Goal: Transaction & Acquisition: Purchase product/service

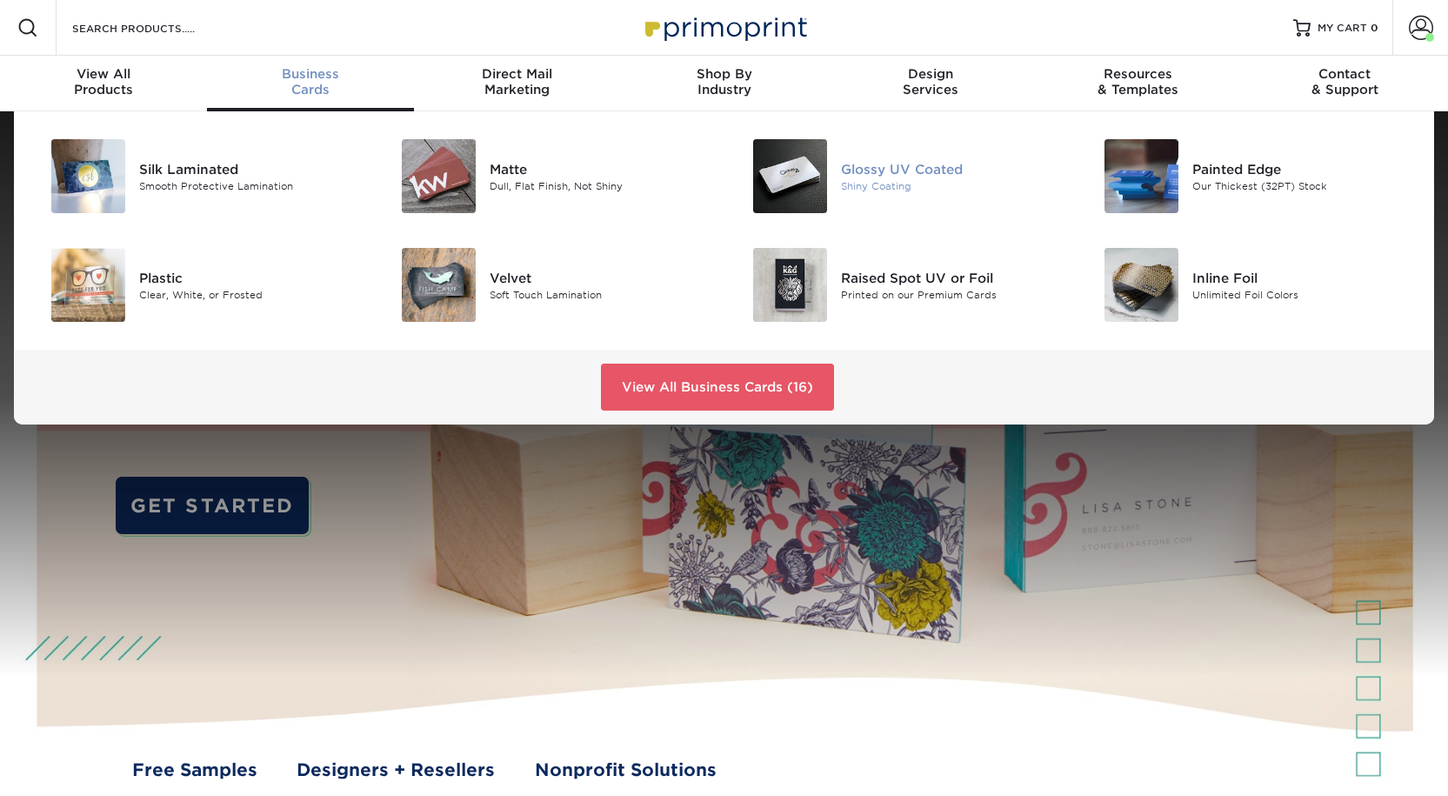
click at [931, 178] on div "Glossy UV Coated" at bounding box center [951, 168] width 221 height 19
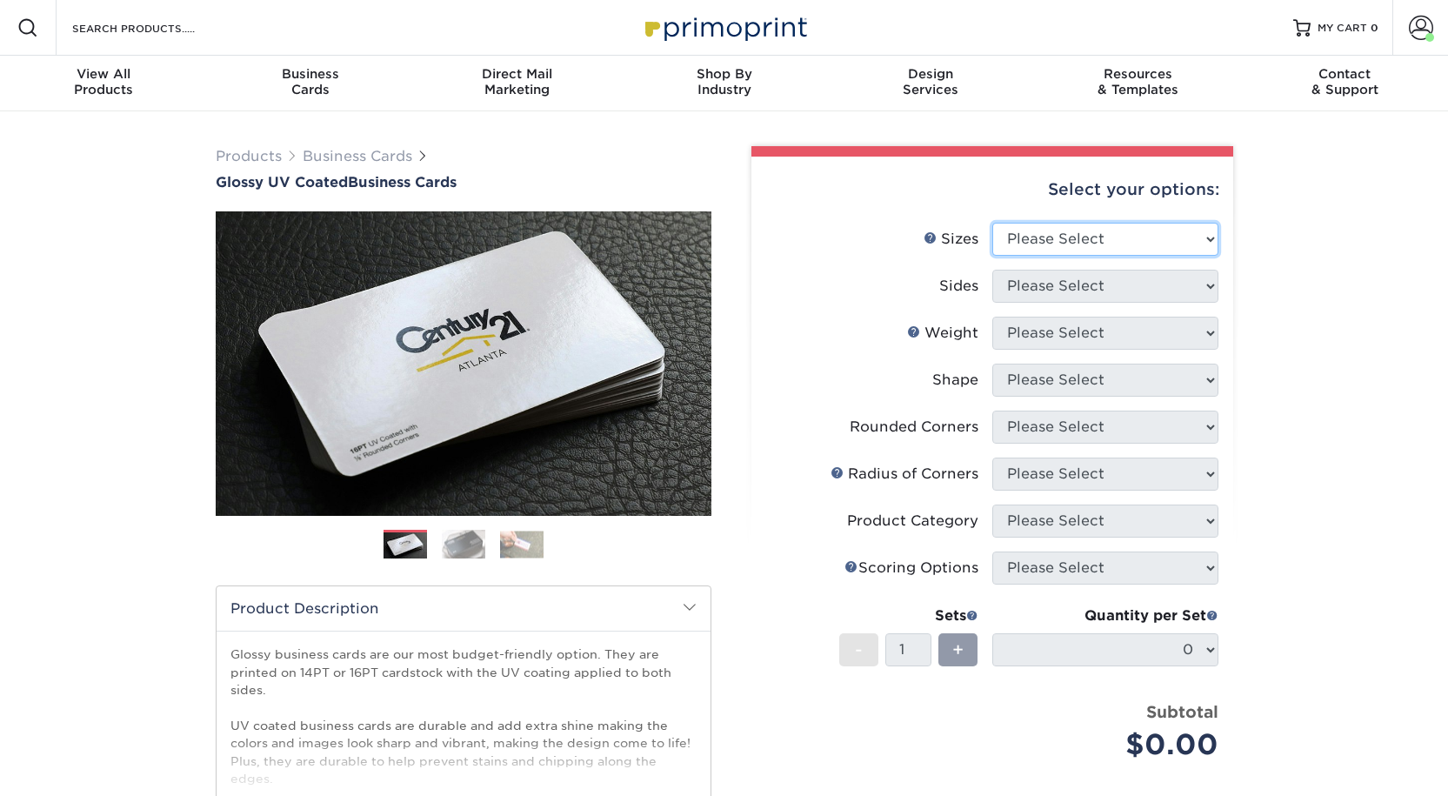
click at [1040, 256] on select "Please Select 1.5" x 3.5" - Mini 1.75" x 3.5" - Mini 2" x 2" - Square 2" x 3" -…" at bounding box center [1105, 239] width 226 height 33
select select "2.00x3.50"
click at [992, 250] on select "Please Select 1.5" x 3.5" - Mini 1.75" x 3.5" - Mini 2" x 2" - Square 2" x 3" -…" at bounding box center [1105, 239] width 226 height 33
click at [1030, 303] on select "Please Select Print Both Sides Print Front Only" at bounding box center [1105, 286] width 226 height 33
select select "13abbda7-1d64-4f25-8bb2-c179b224825d"
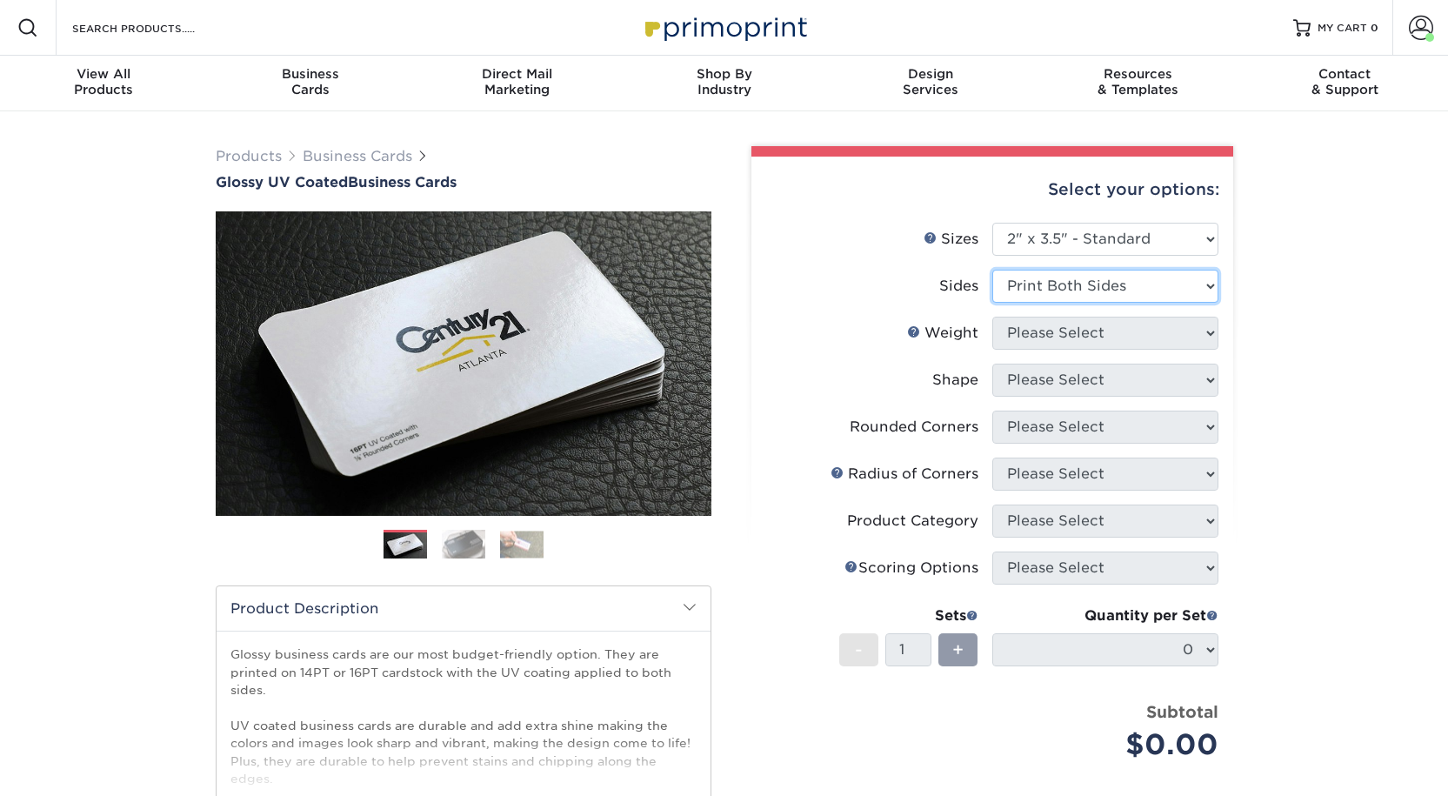
click at [992, 302] on select "Please Select Print Both Sides Print Front Only" at bounding box center [1105, 286] width 226 height 33
click at [1018, 350] on select "Please Select 16PT 14PT" at bounding box center [1105, 333] width 226 height 33
select select "16PT"
click at [992, 350] on select "Please Select 16PT 14PT" at bounding box center [1105, 333] width 226 height 33
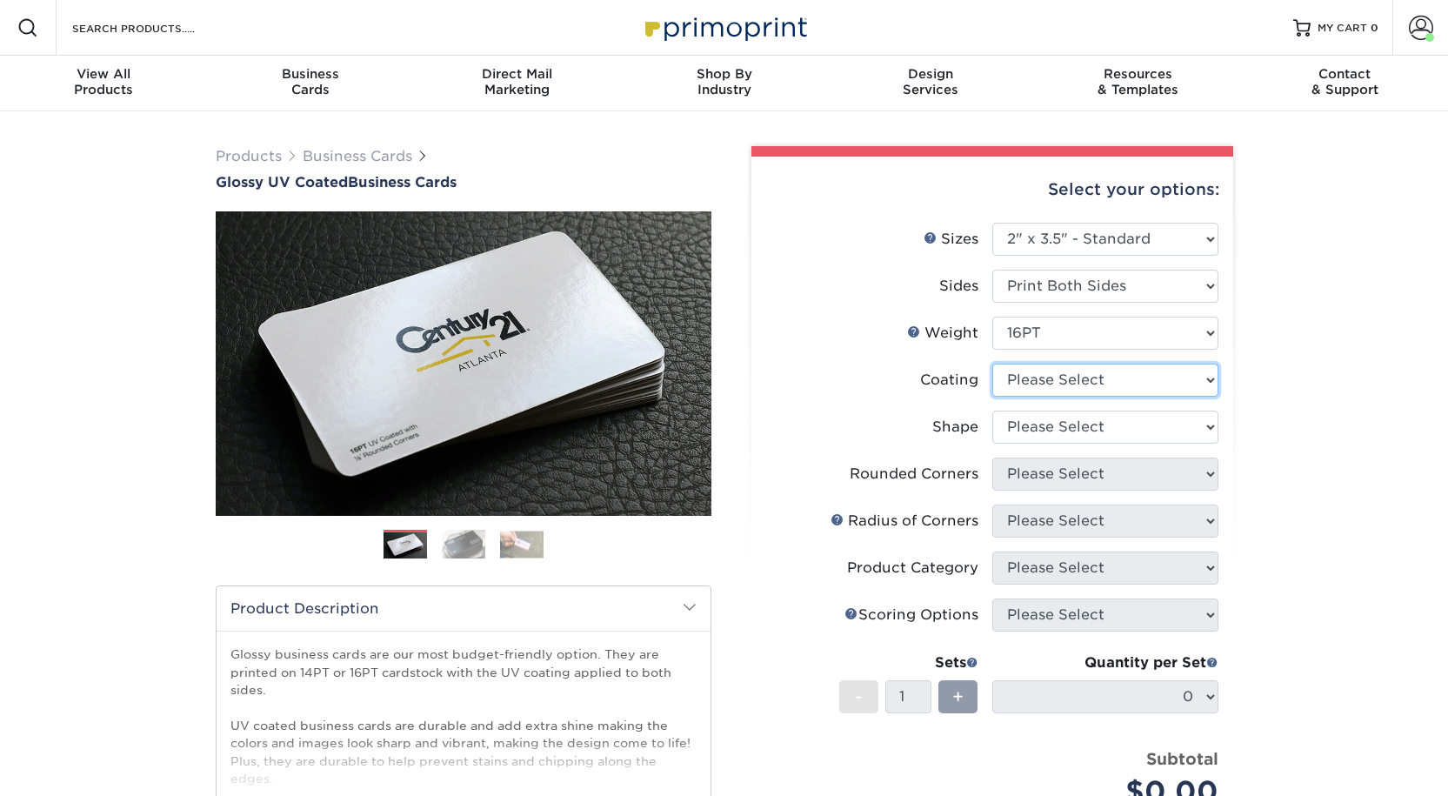
click at [1015, 397] on select at bounding box center [1105, 380] width 226 height 33
select select "1e8116af-acfc-44b1-83dc-8181aa338834"
click at [992, 397] on select at bounding box center [1105, 380] width 226 height 33
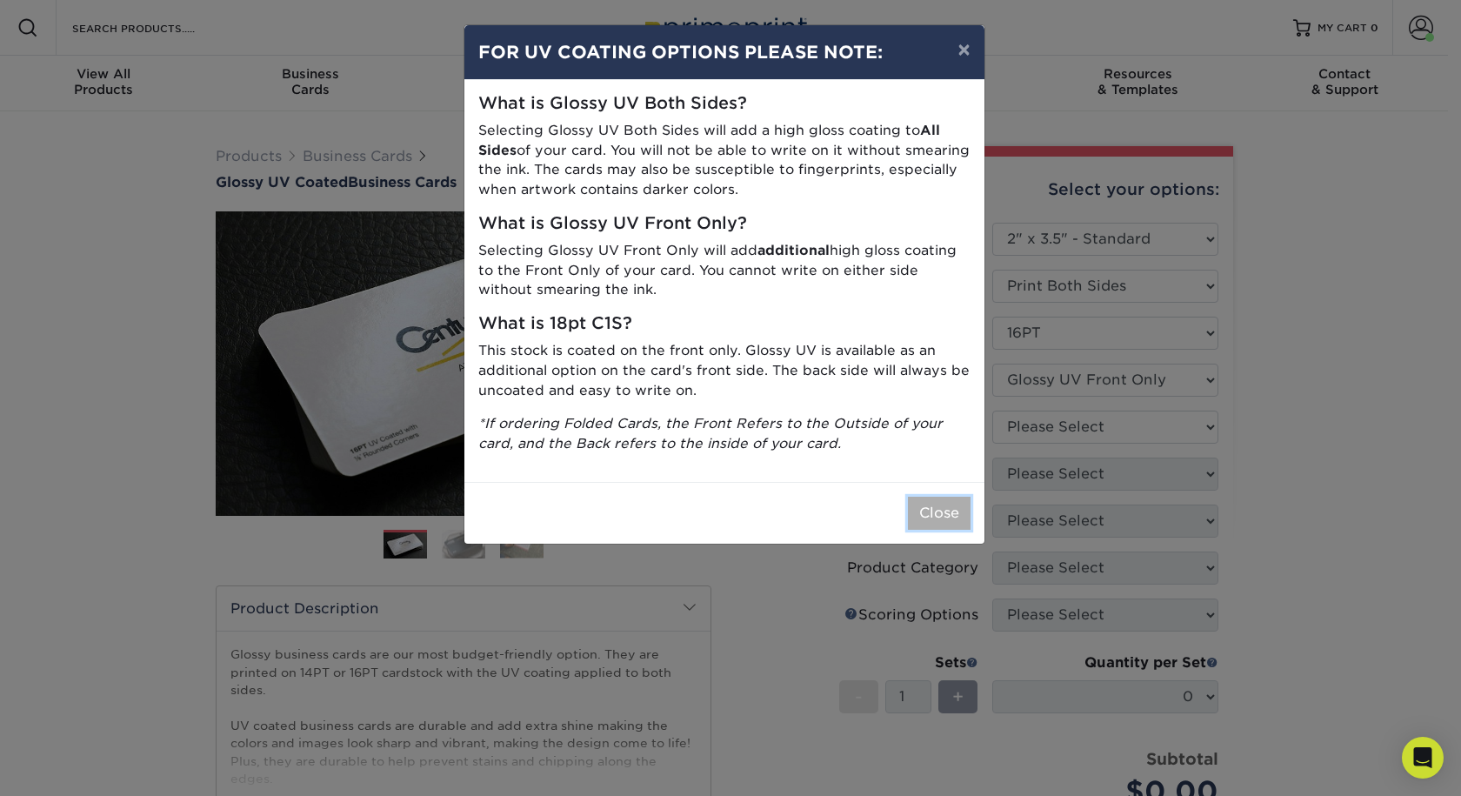
click at [927, 530] on button "Close" at bounding box center [939, 513] width 63 height 33
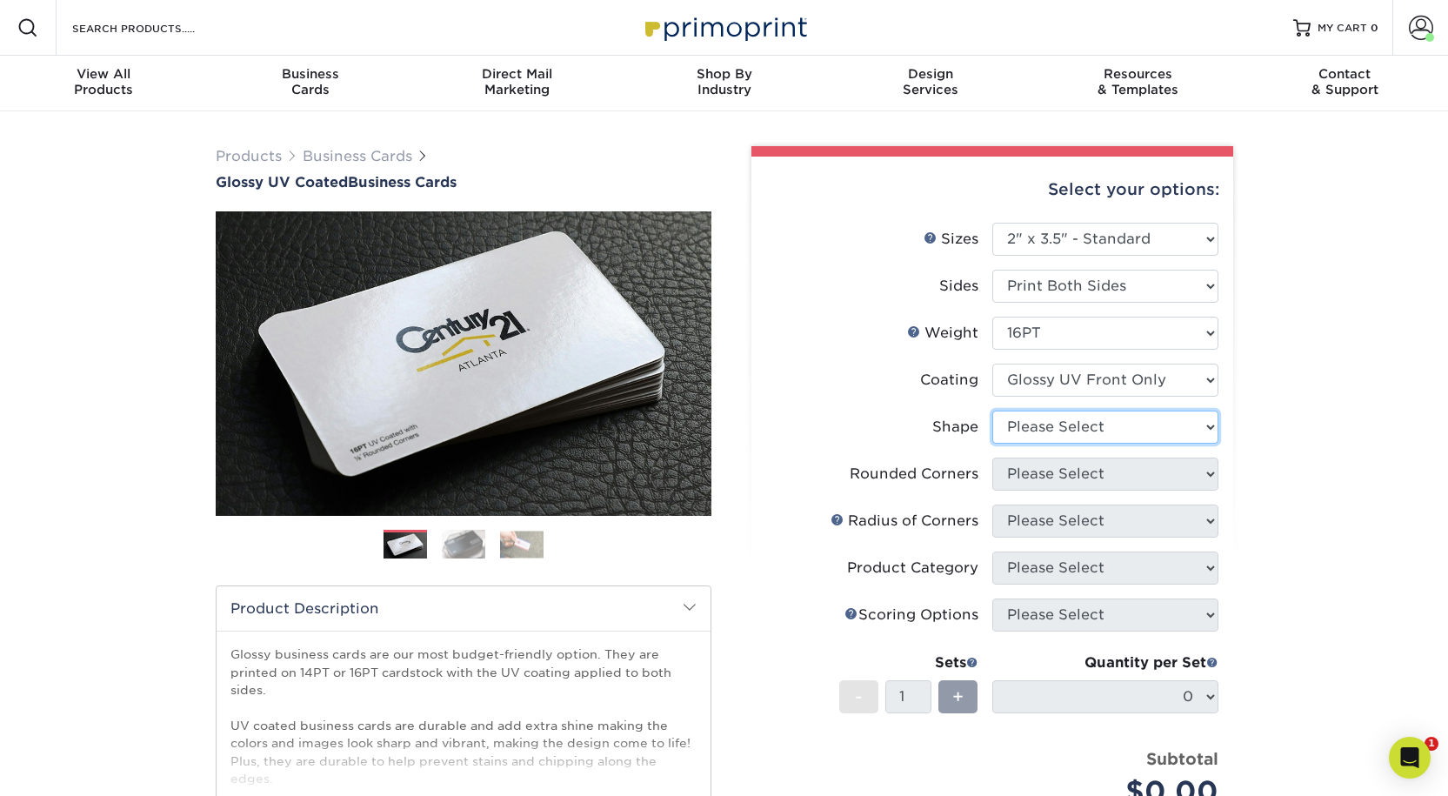
click at [1052, 444] on select "Please Select Standard" at bounding box center [1105, 427] width 226 height 33
select select "standard"
click at [992, 444] on select "Please Select Standard" at bounding box center [1105, 427] width 226 height 33
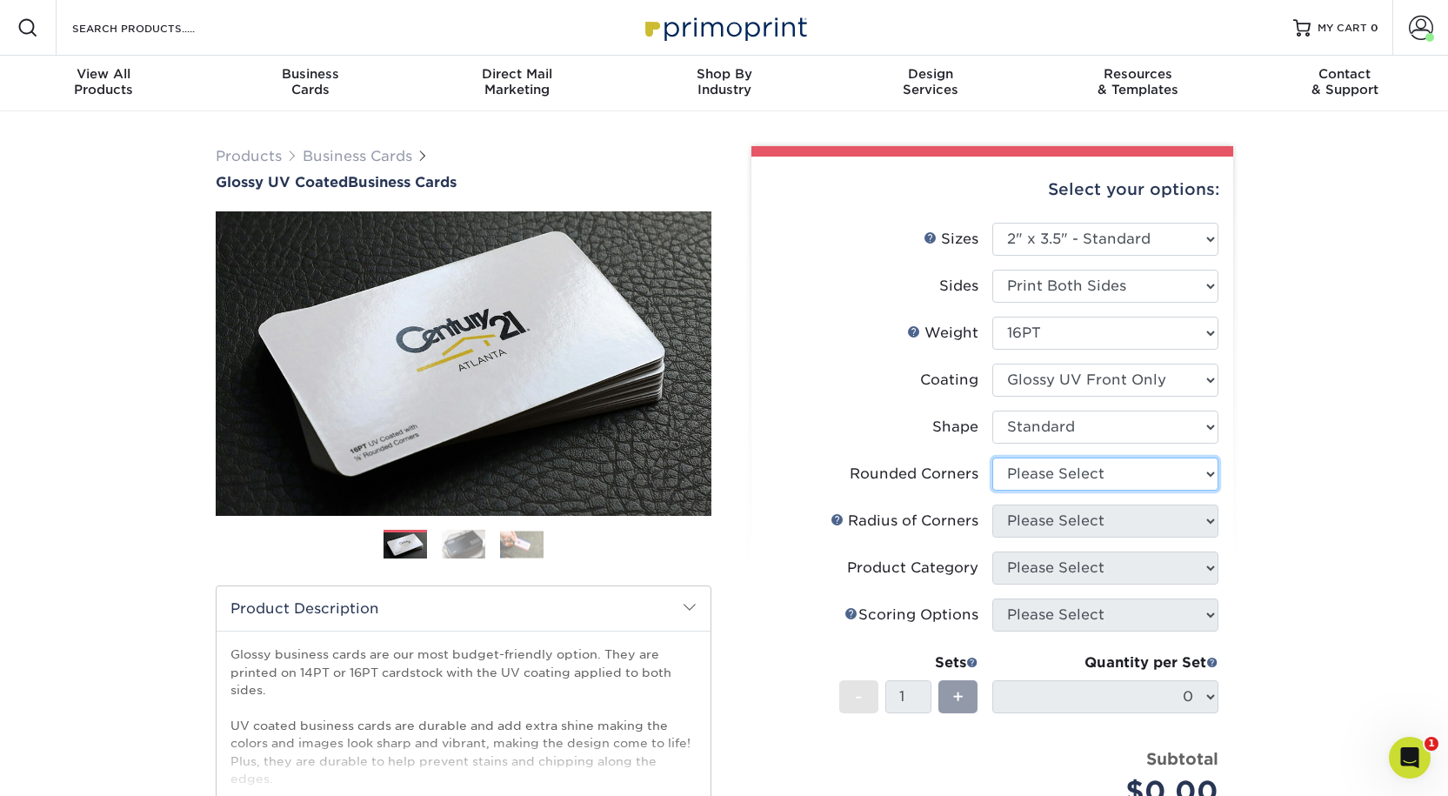
click at [1030, 491] on select "Please Select Yes - Round 2 Corners Yes - Round 4 Corners No" at bounding box center [1105, 473] width 226 height 33
select select "0"
click at [992, 491] on select "Please Select Yes - Round 2 Corners Yes - Round 4 Corners No" at bounding box center [1105, 473] width 226 height 33
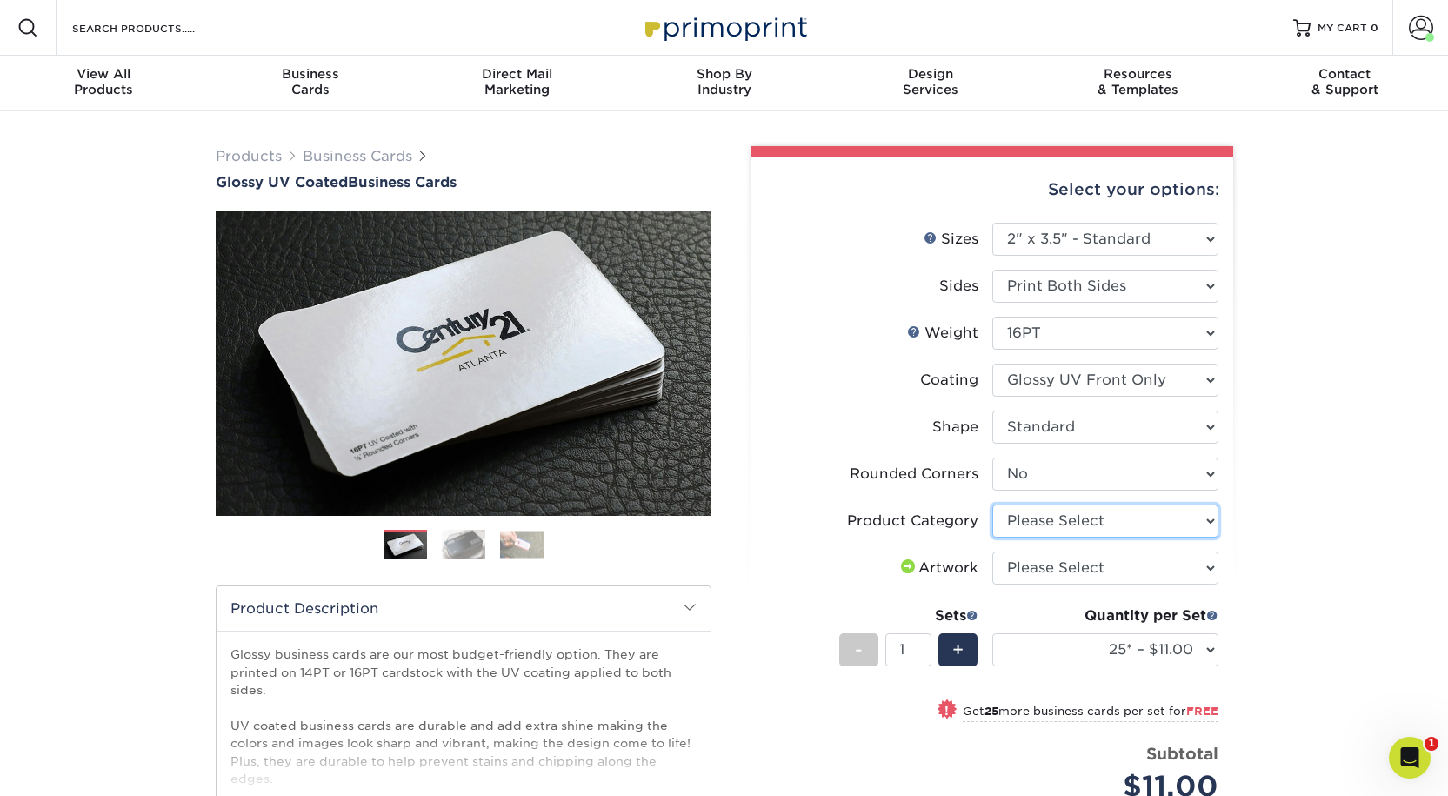
click at [1027, 538] on select "Please Select Business Cards" at bounding box center [1105, 520] width 226 height 33
select select "3b5148f1-0588-4f88-a218-97bcfdce65c1"
click at [992, 538] on select "Please Select Business Cards" at bounding box center [1105, 520] width 226 height 33
click at [1025, 584] on select "Please Select I will upload files I need a design - $100" at bounding box center [1105, 567] width 226 height 33
select select "upload"
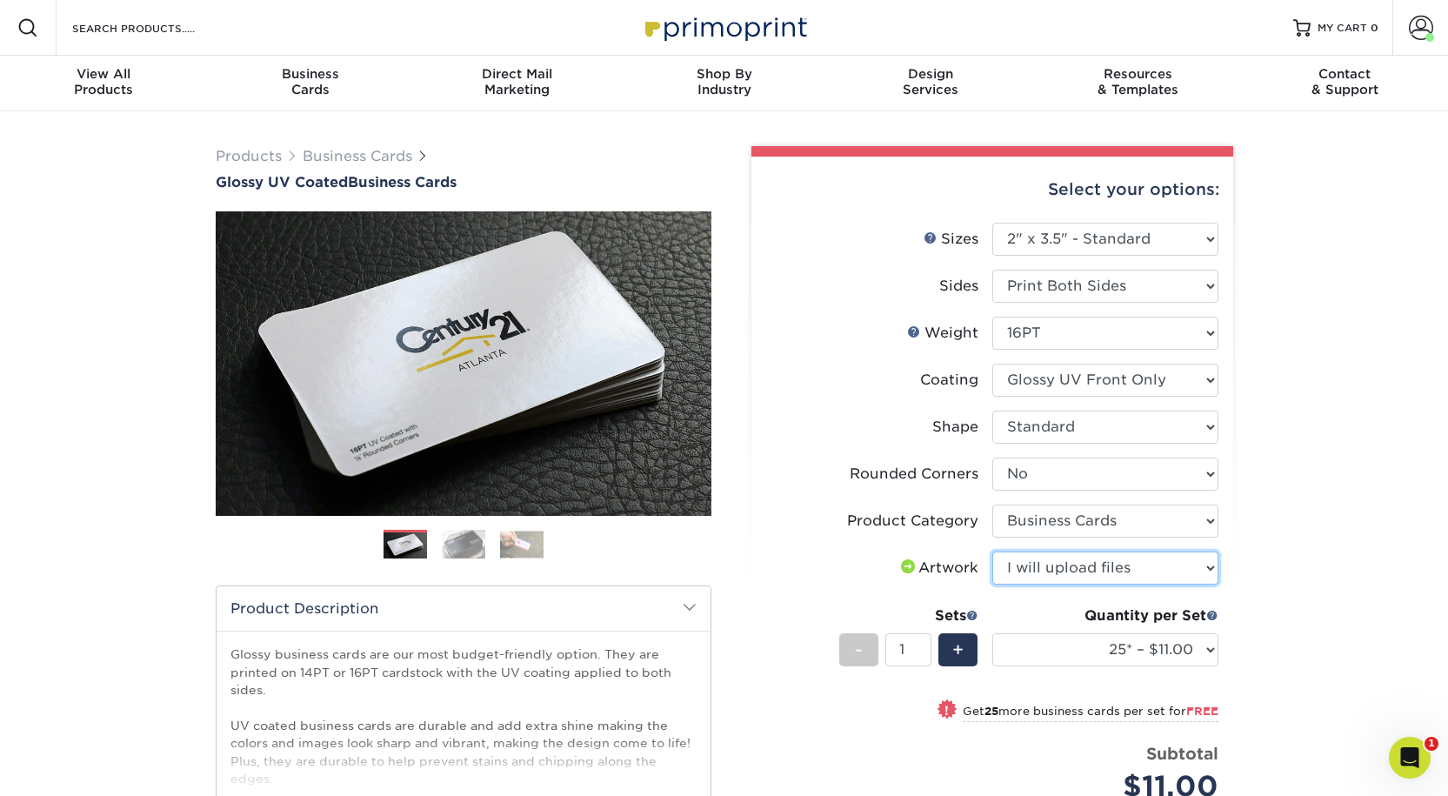
click at [992, 584] on select "Please Select I will upload files I need a design - $100" at bounding box center [1105, 567] width 226 height 33
click at [1062, 666] on select "25* – $11.00 50* – $11.00 100* – $11.00 250* – $20.00 500 – $39.00 1000 – $49.0…" at bounding box center [1105, 649] width 226 height 33
select select "250* – $20.00"
click at [992, 666] on select "25* – $11.00 50* – $11.00 100* – $11.00 250* – $20.00 500 – $39.00 1000 – $49.0…" at bounding box center [1105, 649] width 226 height 33
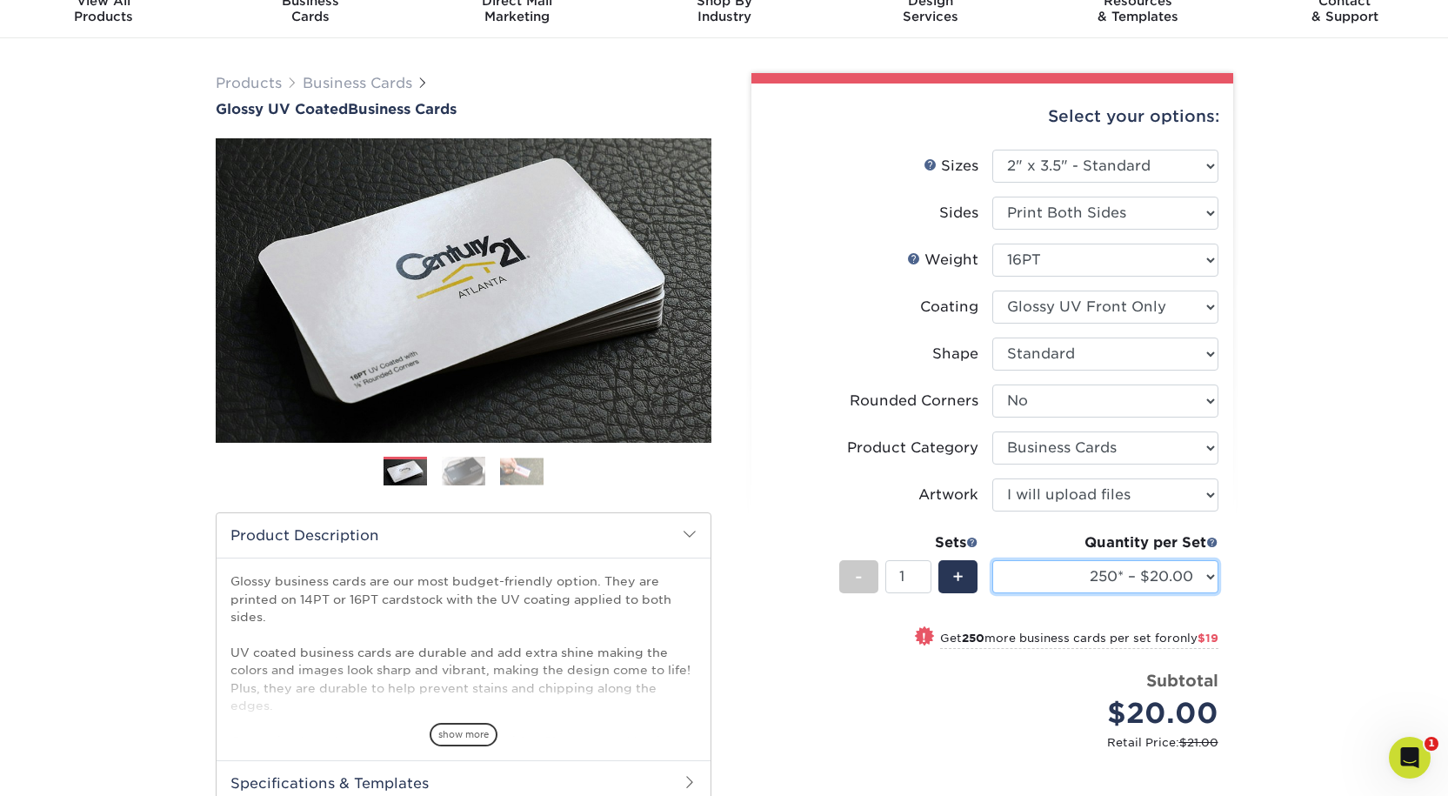
scroll to position [261, 0]
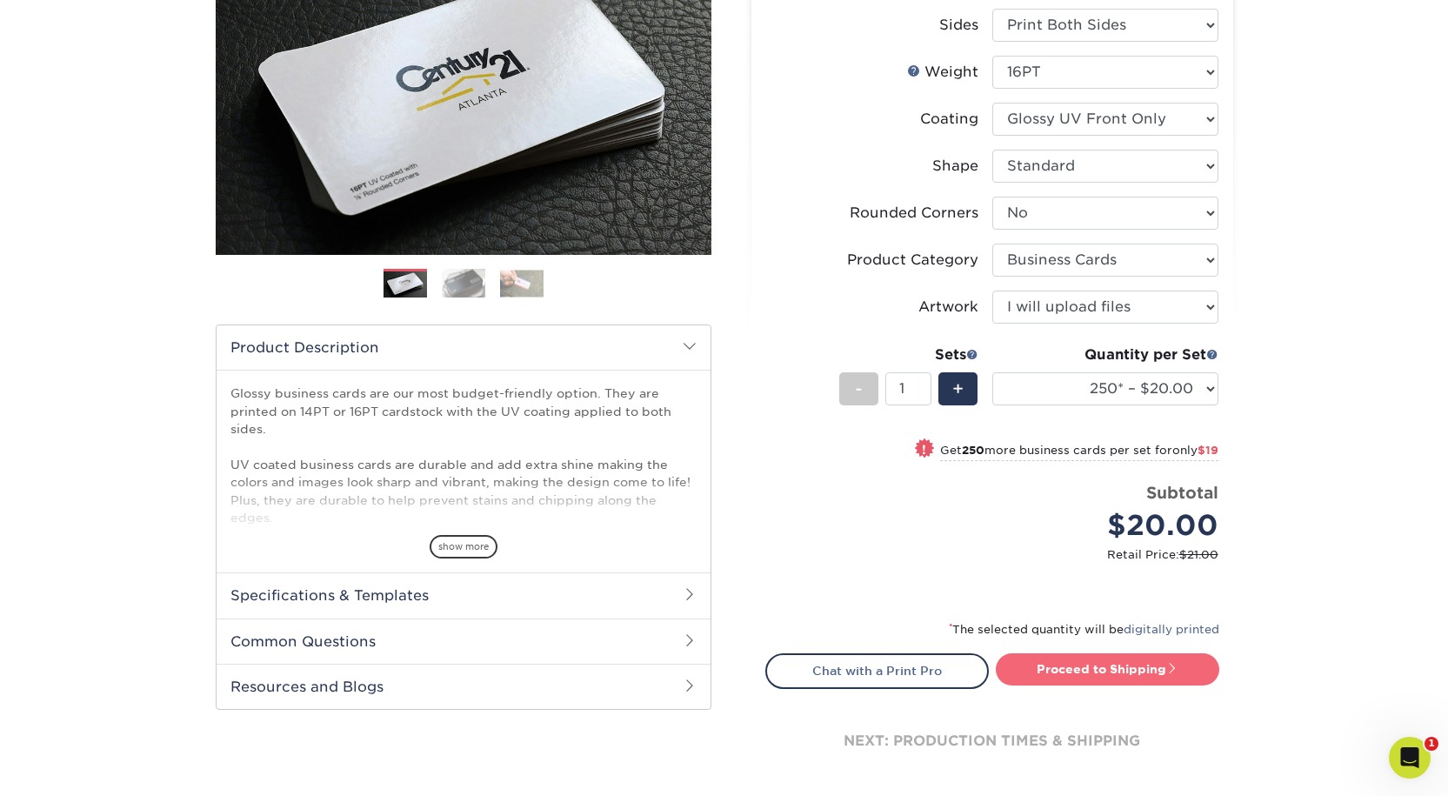
click at [1152, 685] on link "Proceed to Shipping" at bounding box center [1108, 668] width 224 height 31
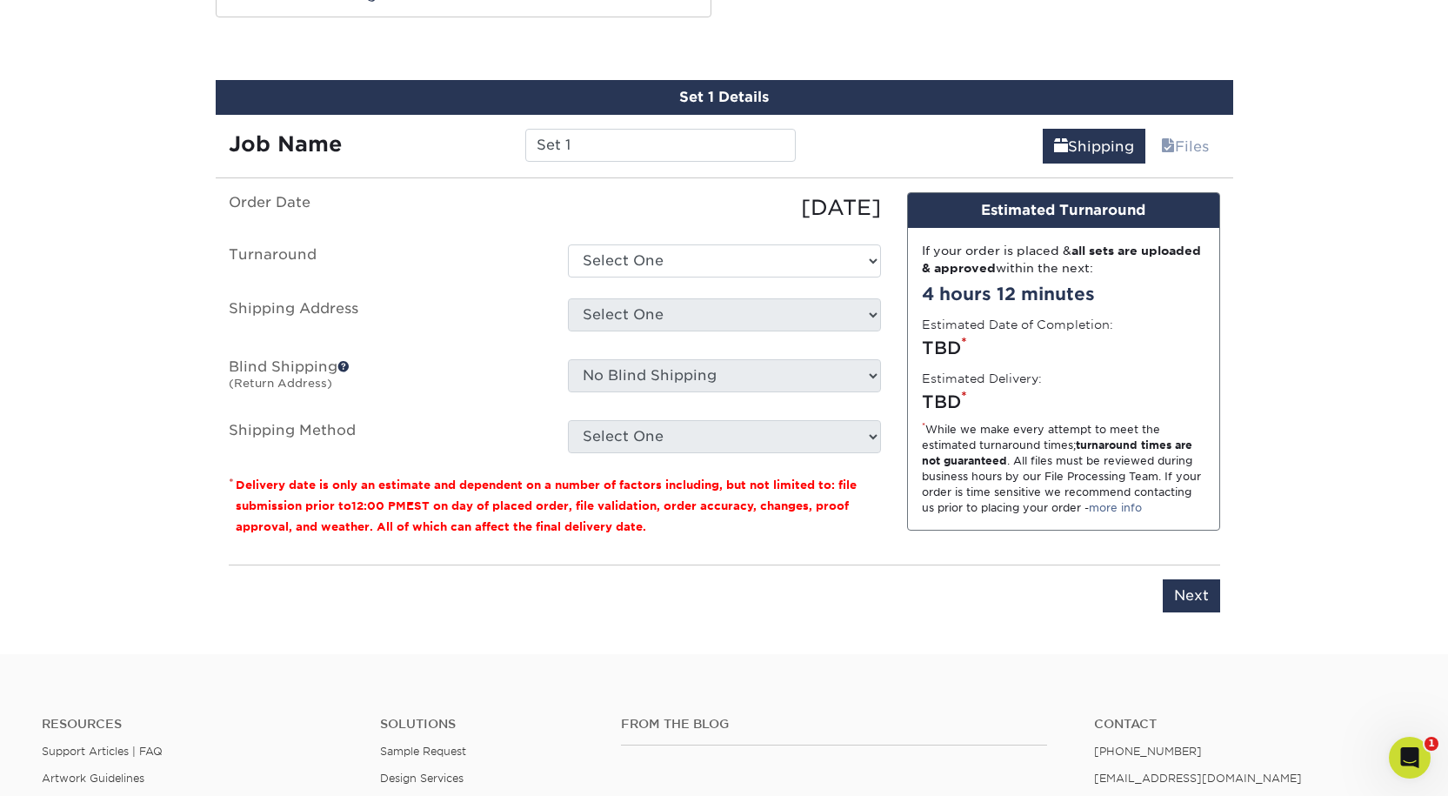
scroll to position [1093, 0]
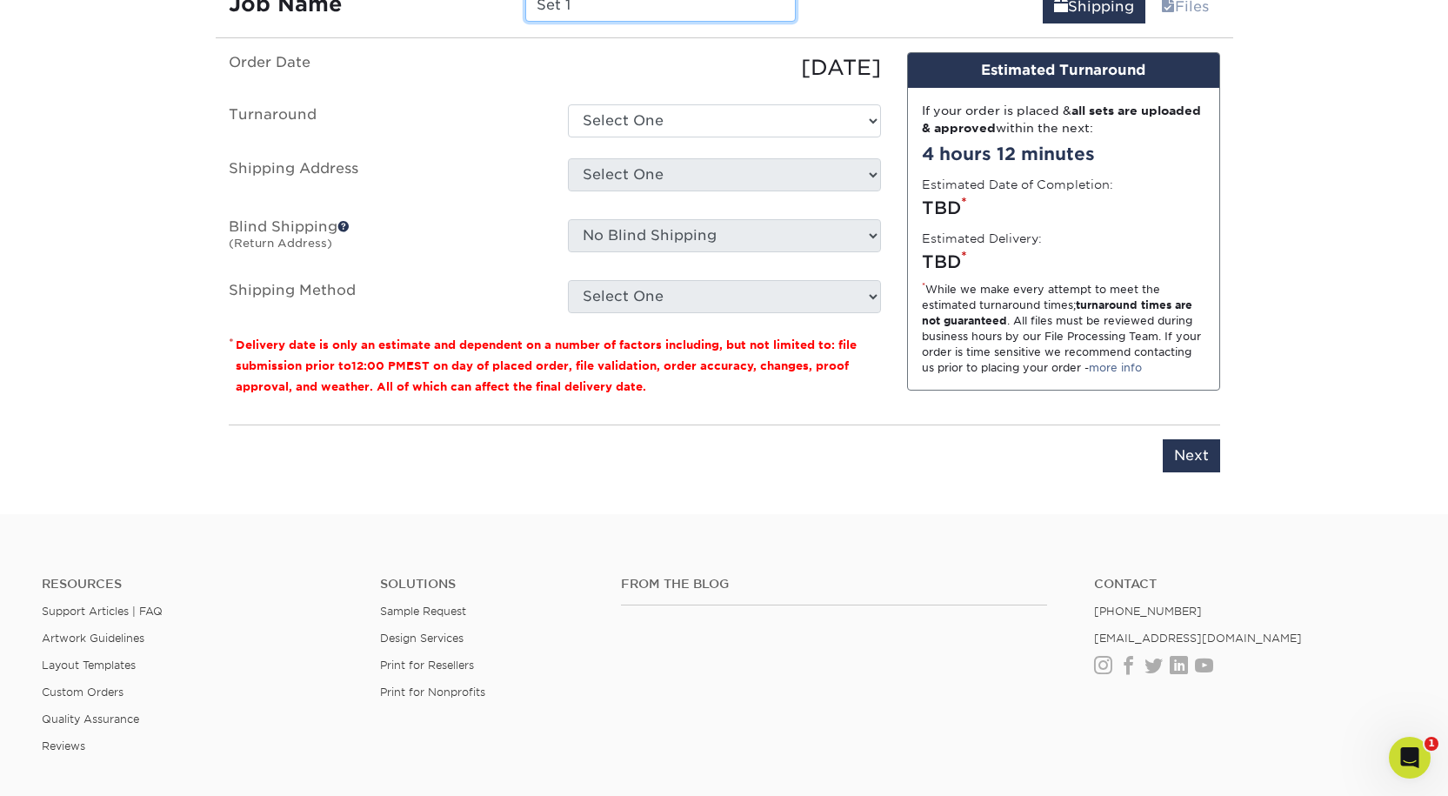
drag, startPoint x: 614, startPoint y: 110, endPoint x: 483, endPoint y: 99, distance: 131.7
click at [483, 22] on div "Job Name Set 1" at bounding box center [513, 5] width 594 height 33
type input "[PERSON_NAME]: Business Cards"
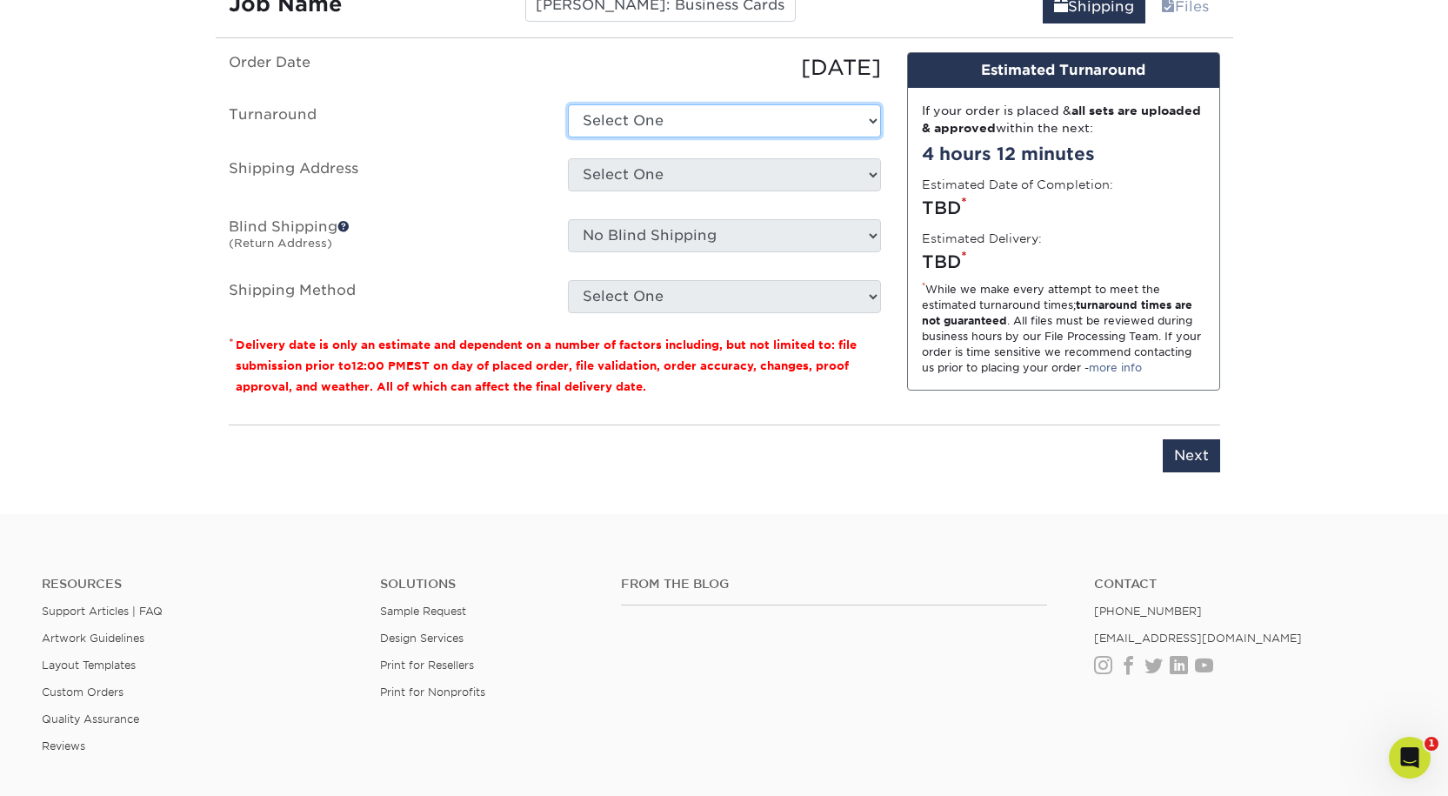
click at [651, 137] on select "Select One 2-4 Business Days 2 Day Next Business Day" at bounding box center [724, 120] width 313 height 33
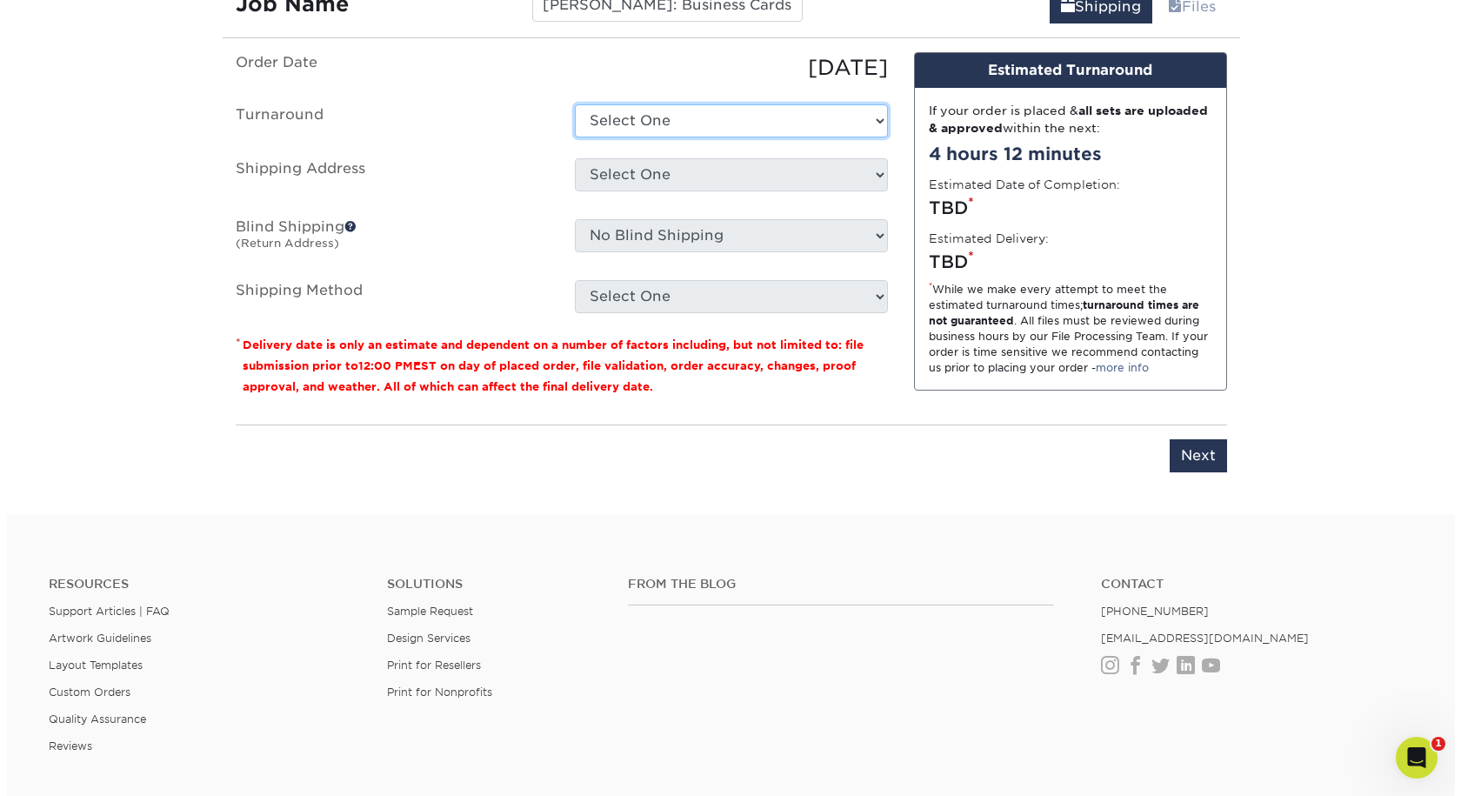
scroll to position [0, 0]
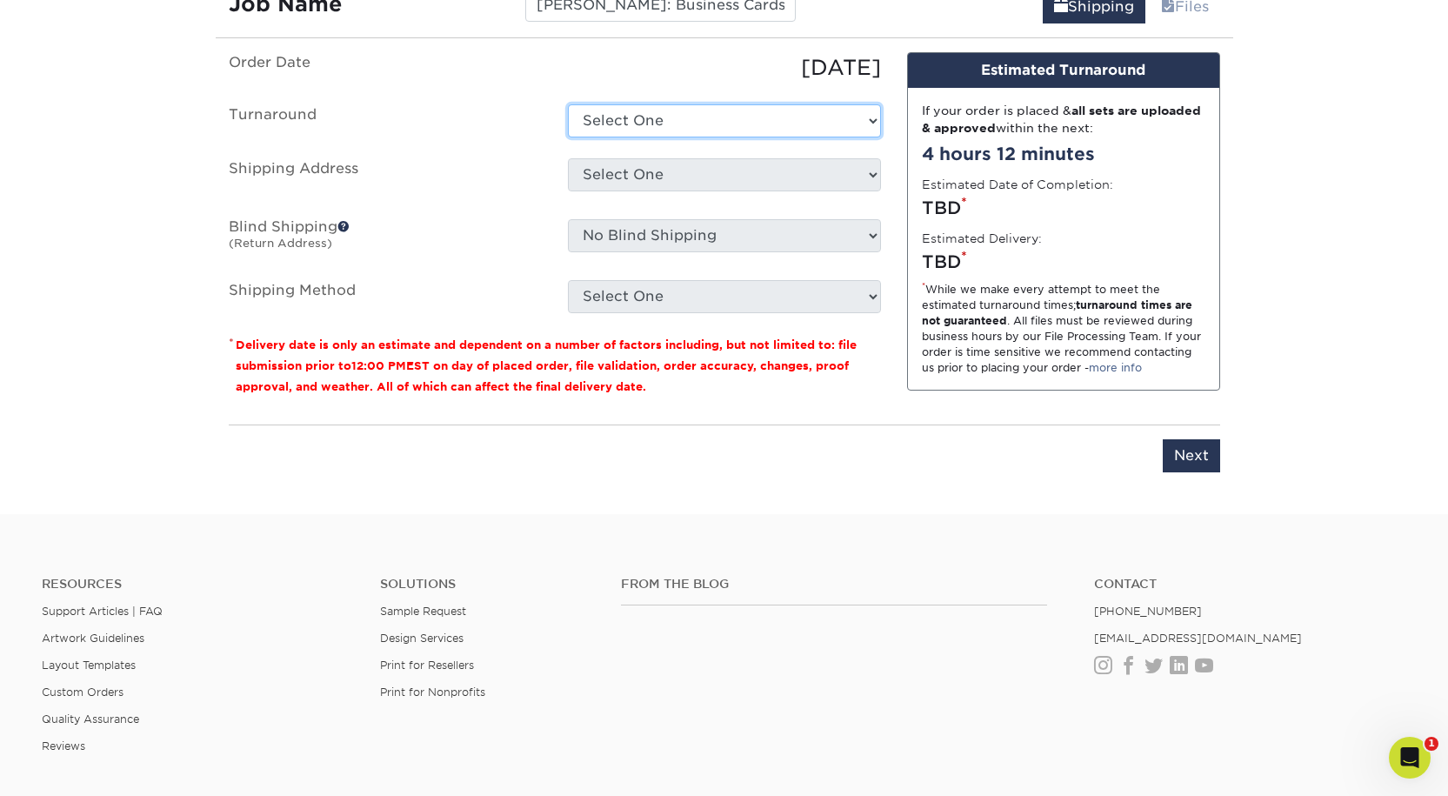
select select "198971fb-b0f2-4966-ba3b-178a1197b453"
click at [568, 137] on select "Select One 2-4 Business Days 2 Day Next Business Day" at bounding box center [724, 120] width 313 height 33
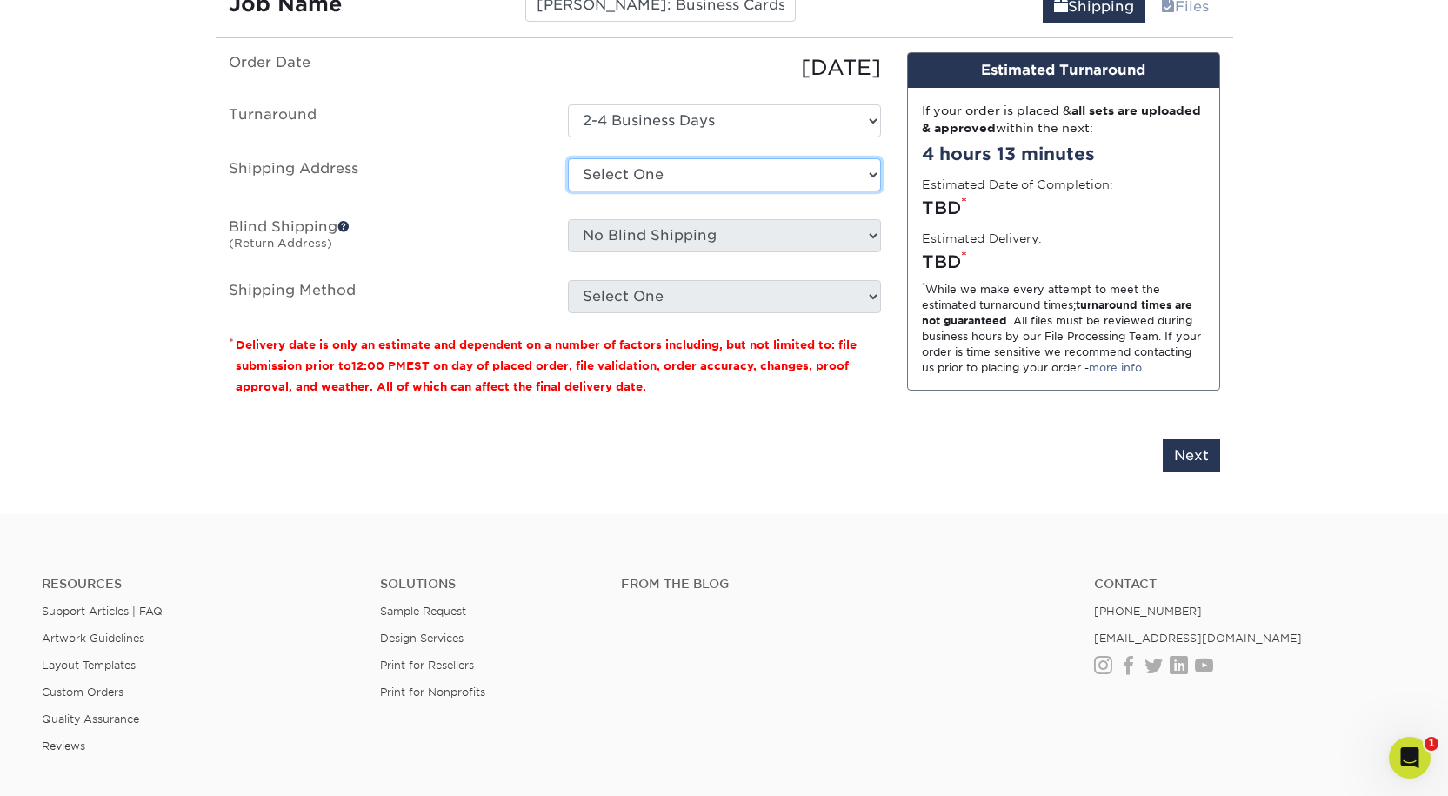
click at [640, 191] on select "Select One [PERSON_NAME]: Home [PERSON_NAME]: Home [PERSON_NAME]: Home [PERSON_…" at bounding box center [724, 174] width 313 height 33
select select "newaddress"
click at [568, 191] on select "Select One [PERSON_NAME]: Home [PERSON_NAME]: Home [PERSON_NAME]: Home [PERSON_…" at bounding box center [724, 174] width 313 height 33
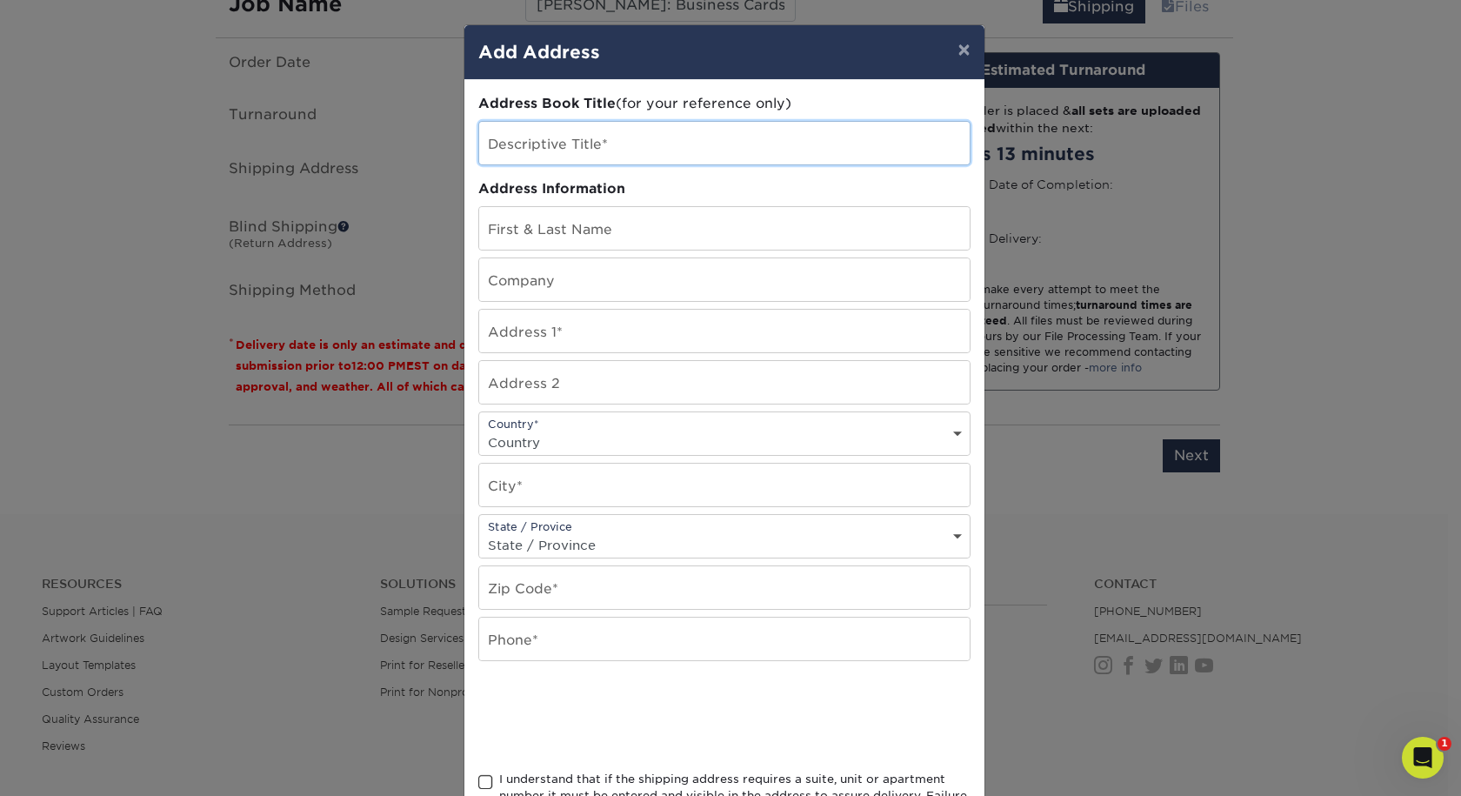
click at [520, 159] on input "text" at bounding box center [724, 143] width 491 height 43
type input "[PERSON_NAME]: Home"
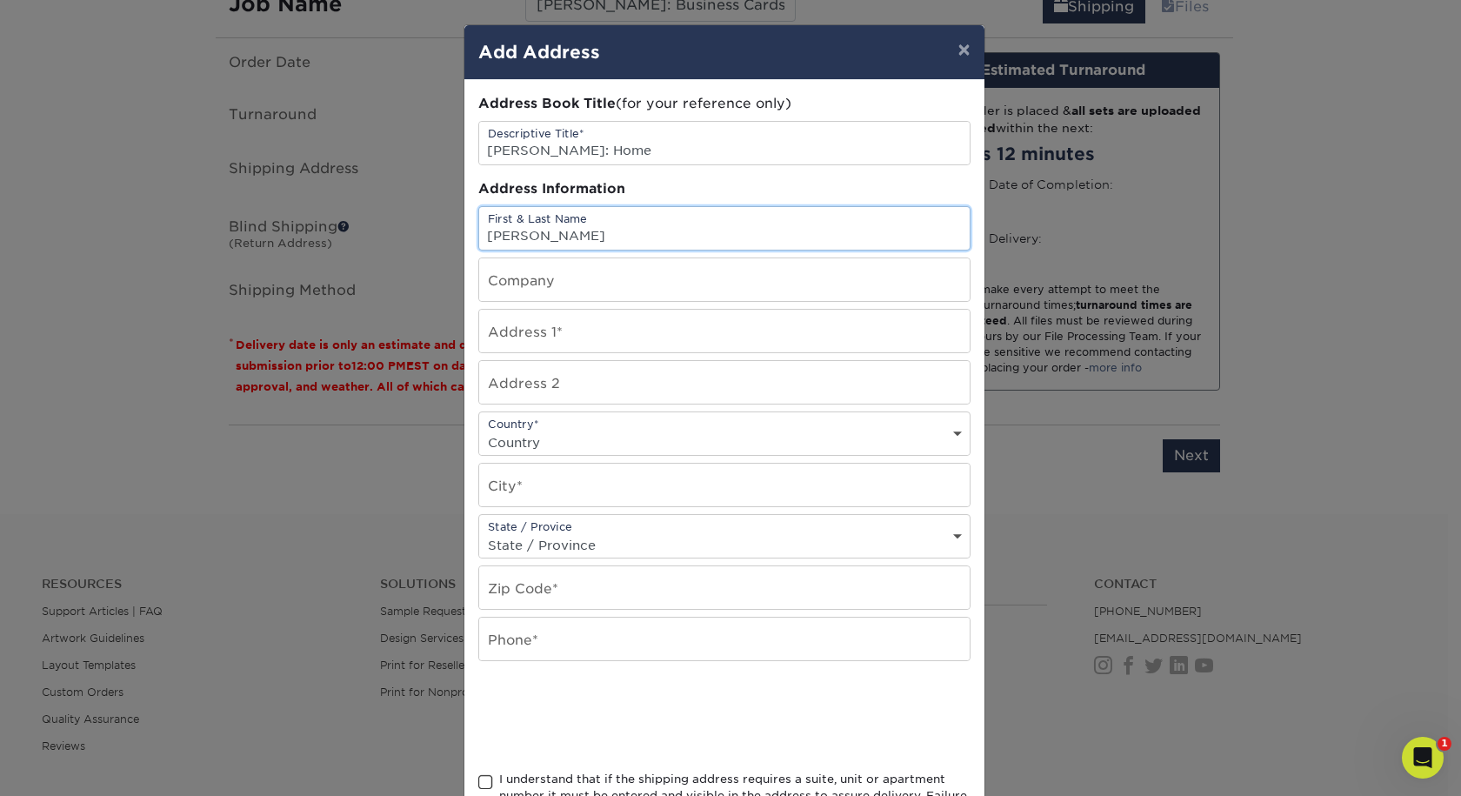
type input "[PERSON_NAME]"
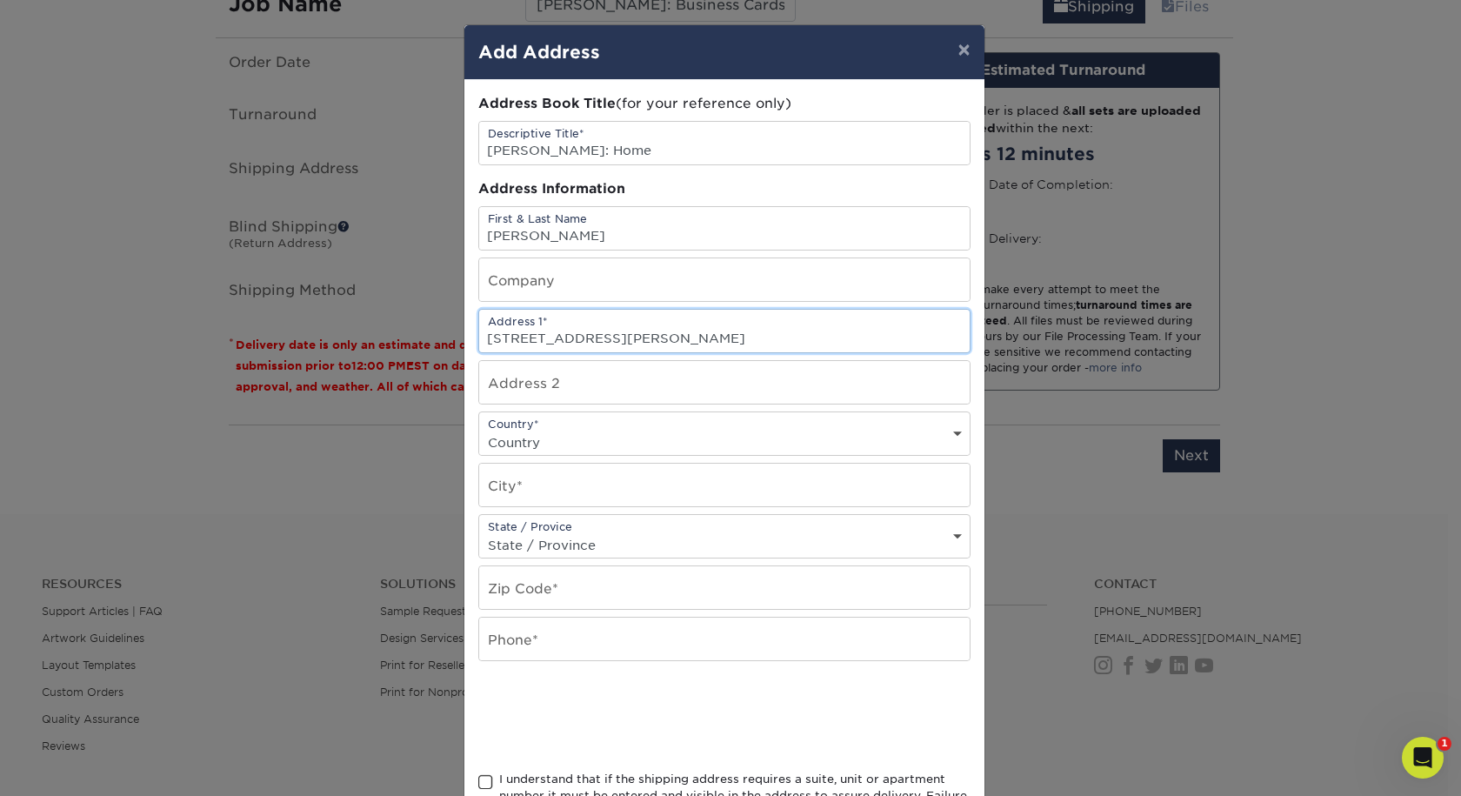
type input "[STREET_ADDRESS][PERSON_NAME]"
select select "US"
type input "[GEOGRAPHIC_DATA]"
select select "CO"
type input "80033"
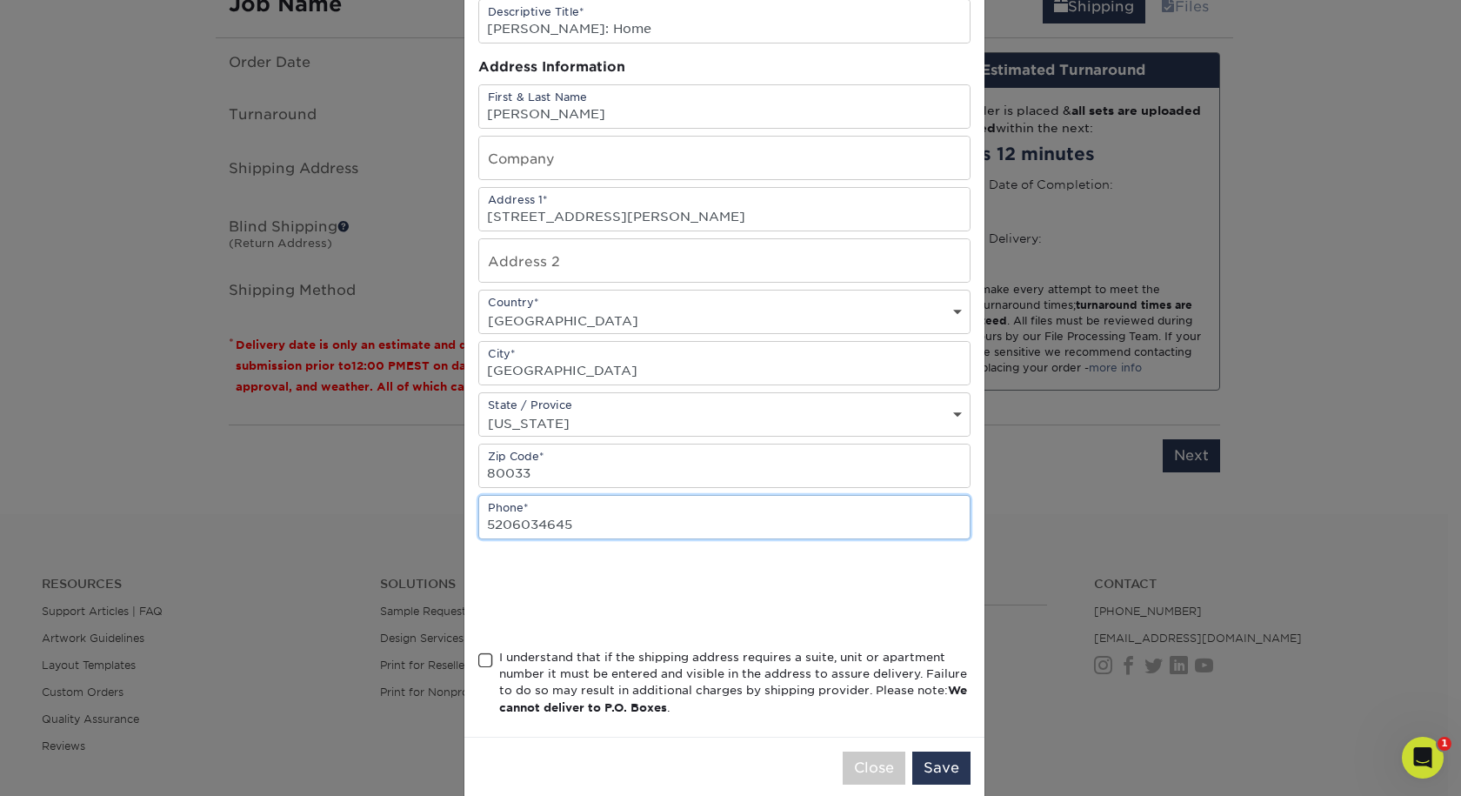
scroll to position [231, 0]
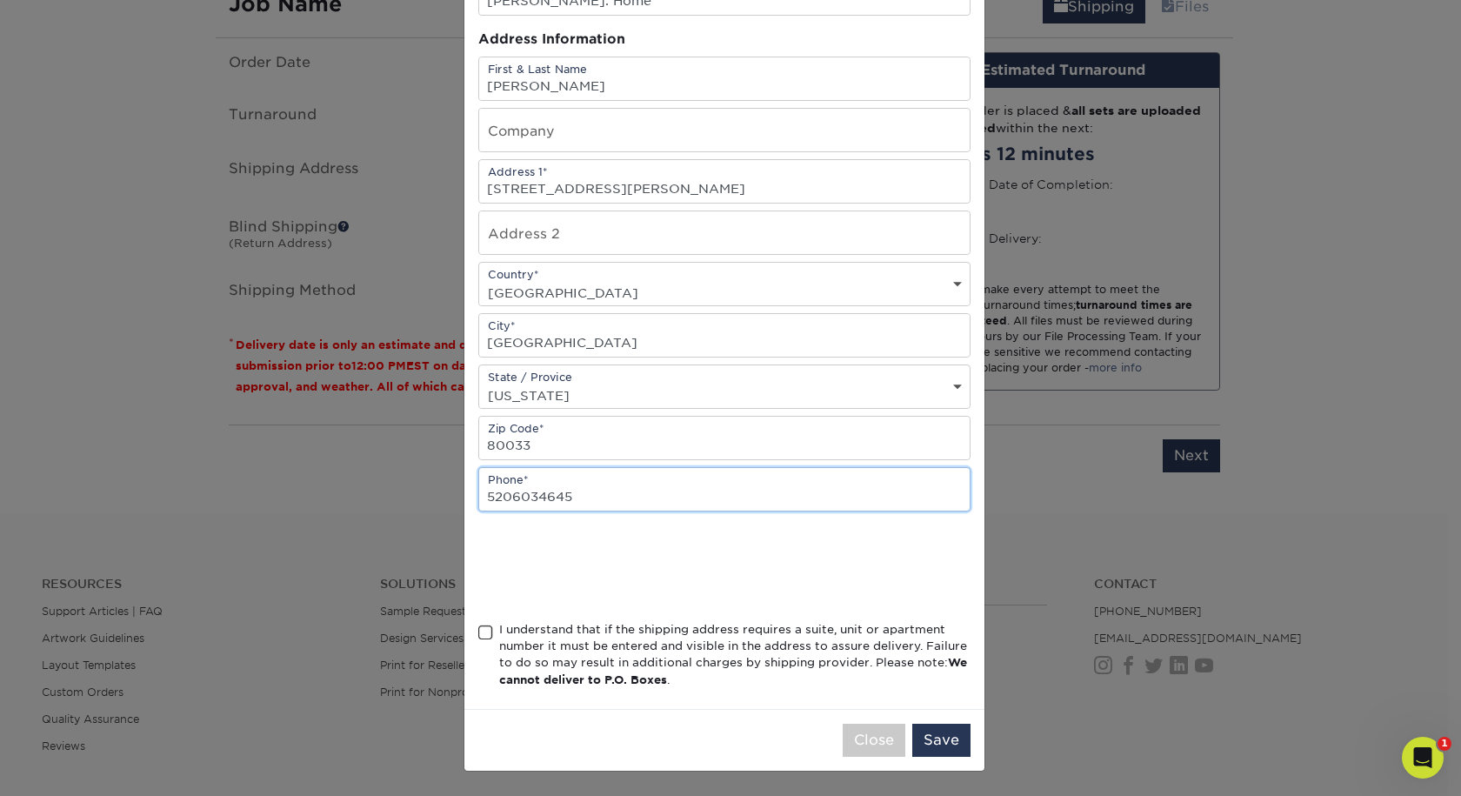
type input "5206034645"
drag, startPoint x: 478, startPoint y: 605, endPoint x: 583, endPoint y: 649, distance: 113.9
click at [478, 624] on span at bounding box center [485, 632] width 15 height 17
click at [0, 0] on input "I understand that if the shipping address requires a suite, unit or apartment n…" at bounding box center [0, 0] width 0 height 0
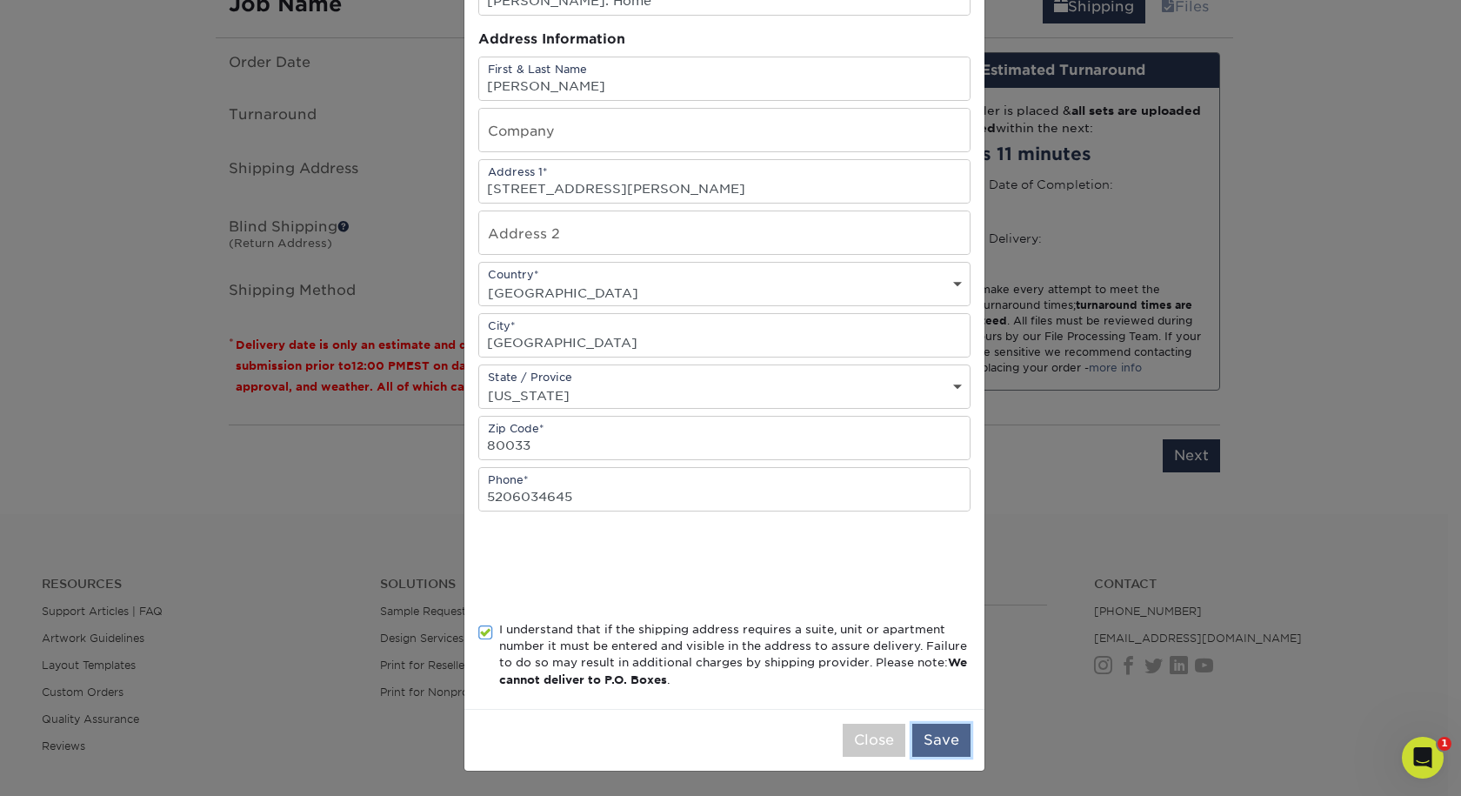
click at [915, 729] on button "Save" at bounding box center [941, 740] width 58 height 33
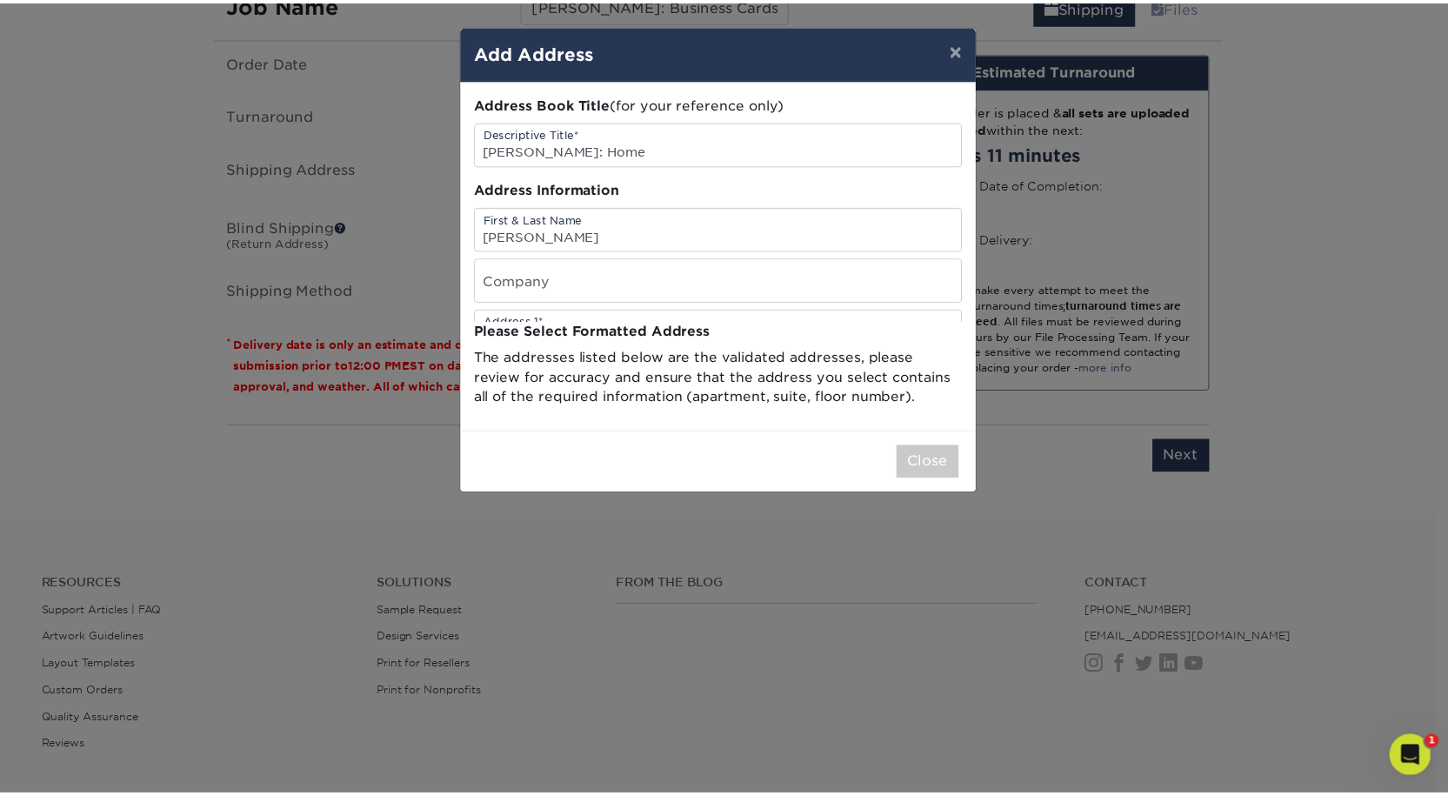
scroll to position [0, 0]
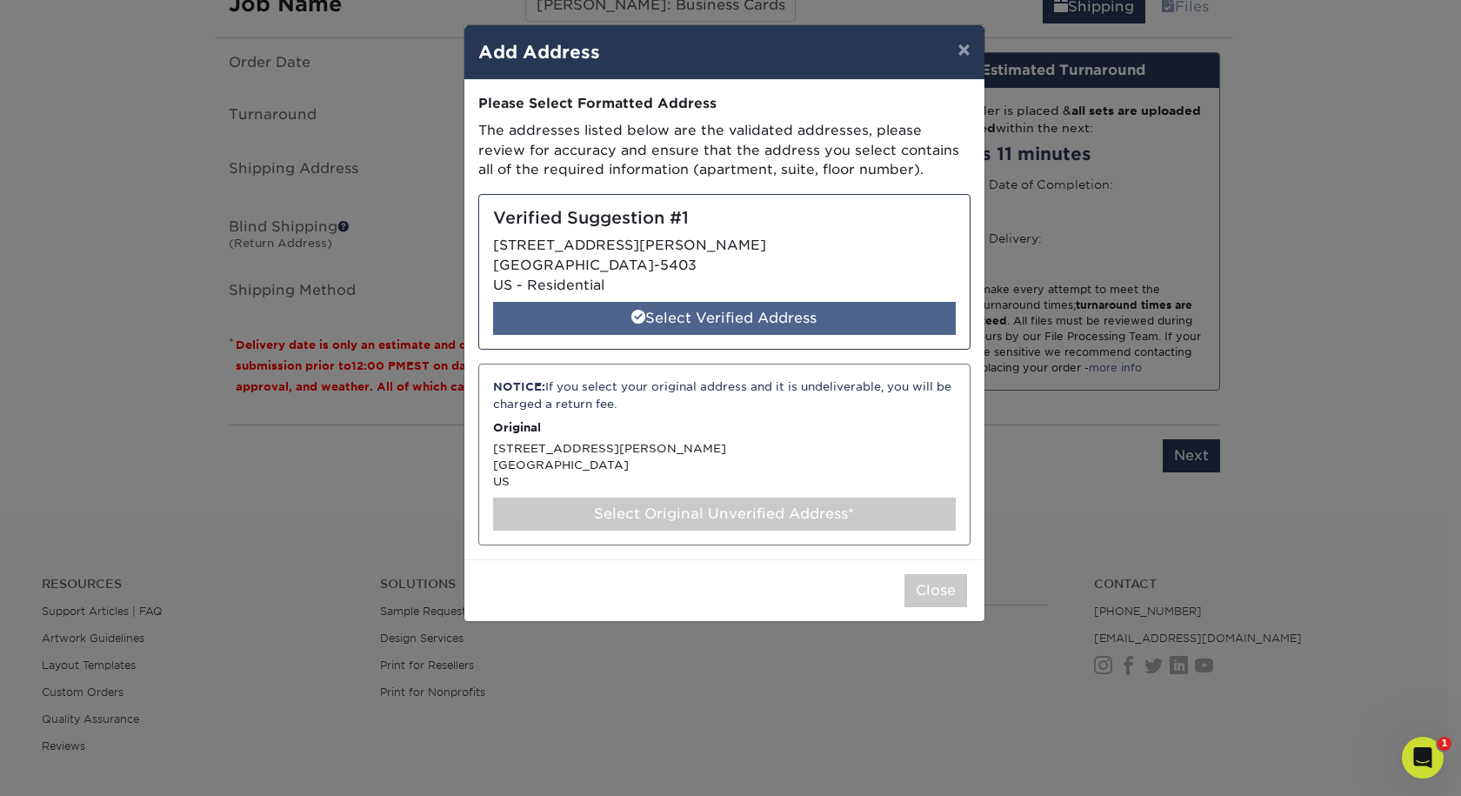
click at [668, 335] on div "Select Verified Address" at bounding box center [724, 318] width 463 height 33
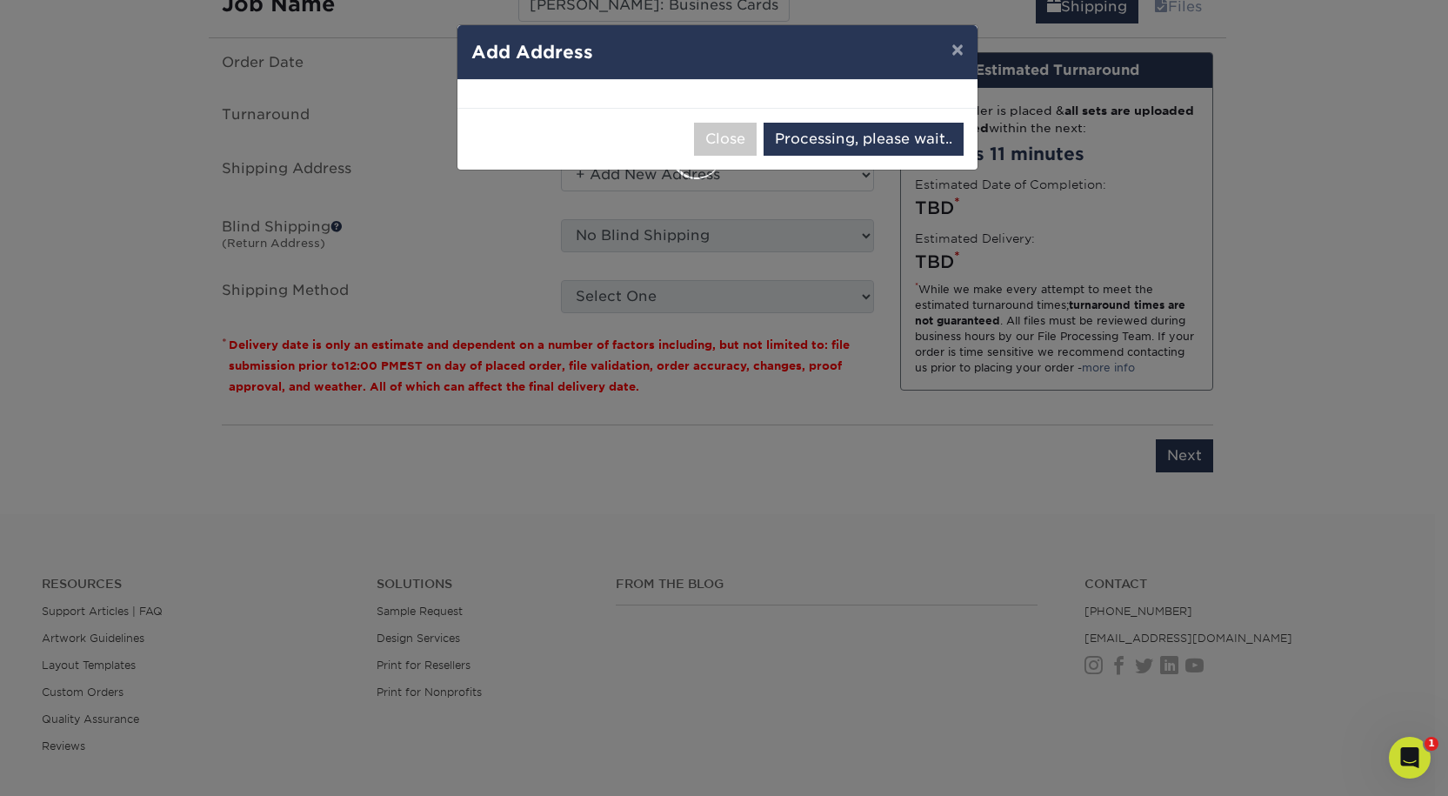
select select "284928"
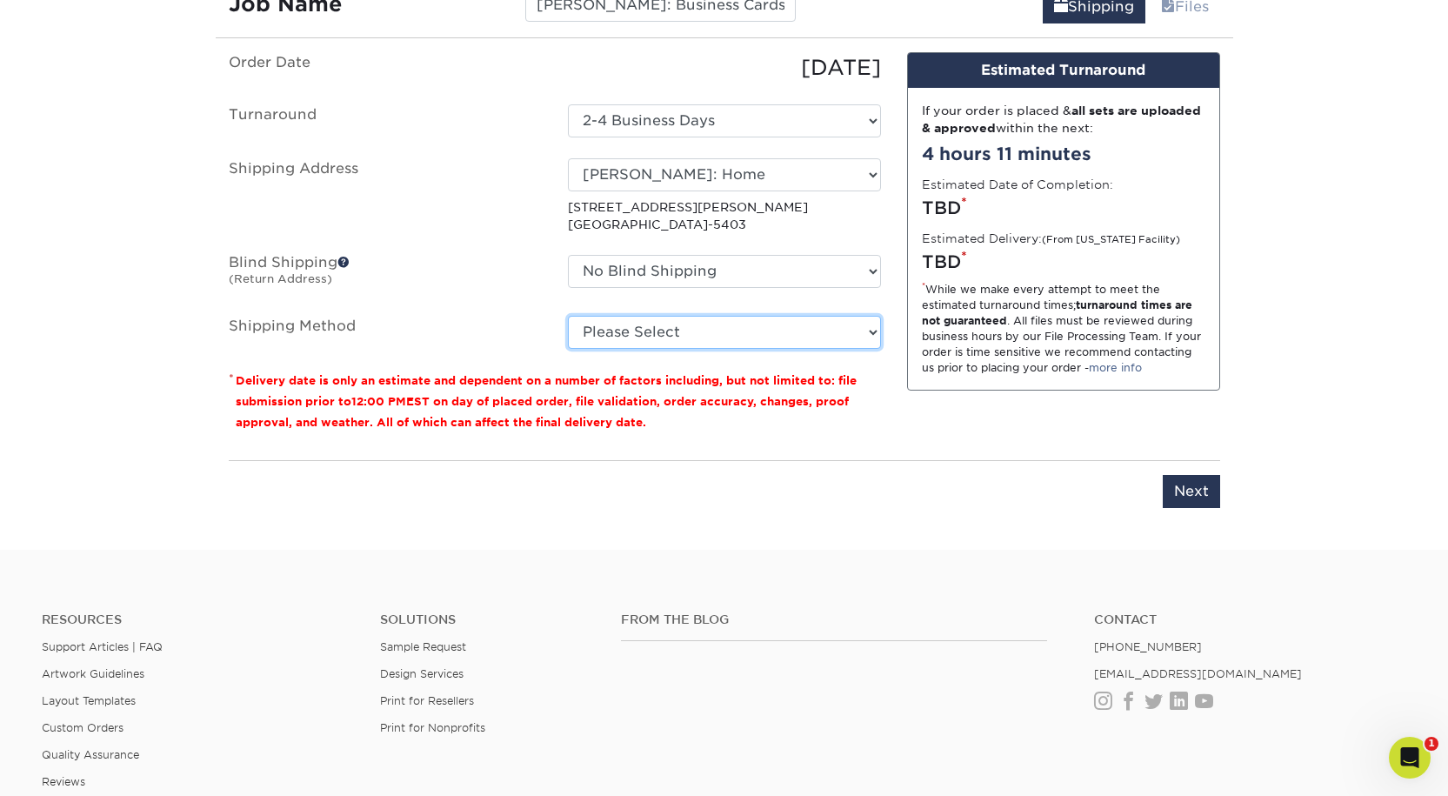
drag, startPoint x: 640, startPoint y: 472, endPoint x: 644, endPoint y: 487, distance: 15.2
click at [640, 349] on select "Please Select Ground Shipping (+$7.84) 3 Day Shipping Service (+$20.08) 2 Day A…" at bounding box center [724, 332] width 313 height 33
select select "03"
click at [568, 349] on select "Please Select Ground Shipping (+$7.84) 3 Day Shipping Service (+$20.08) 2 Day A…" at bounding box center [724, 332] width 313 height 33
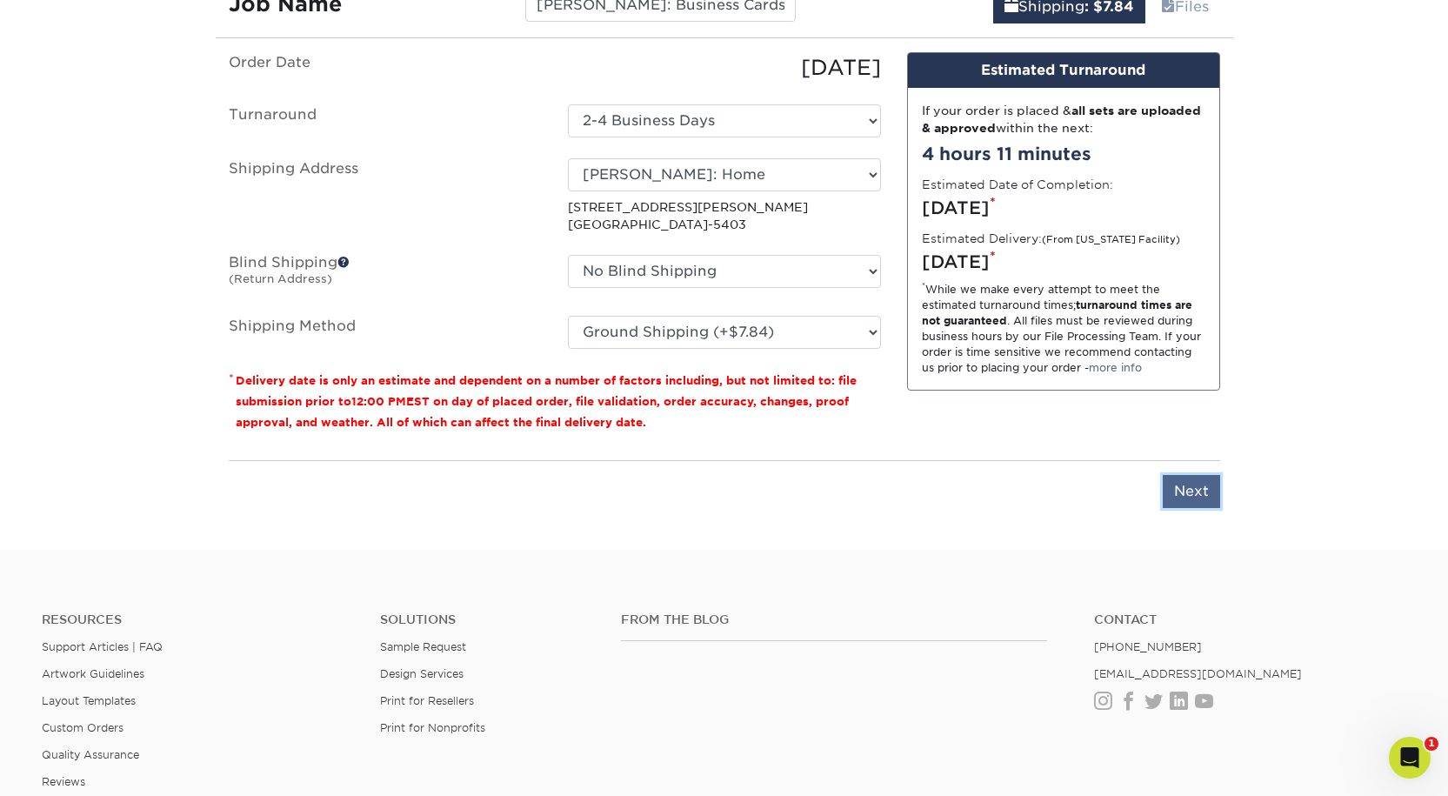
click at [1192, 508] on input "Next" at bounding box center [1191, 491] width 57 height 33
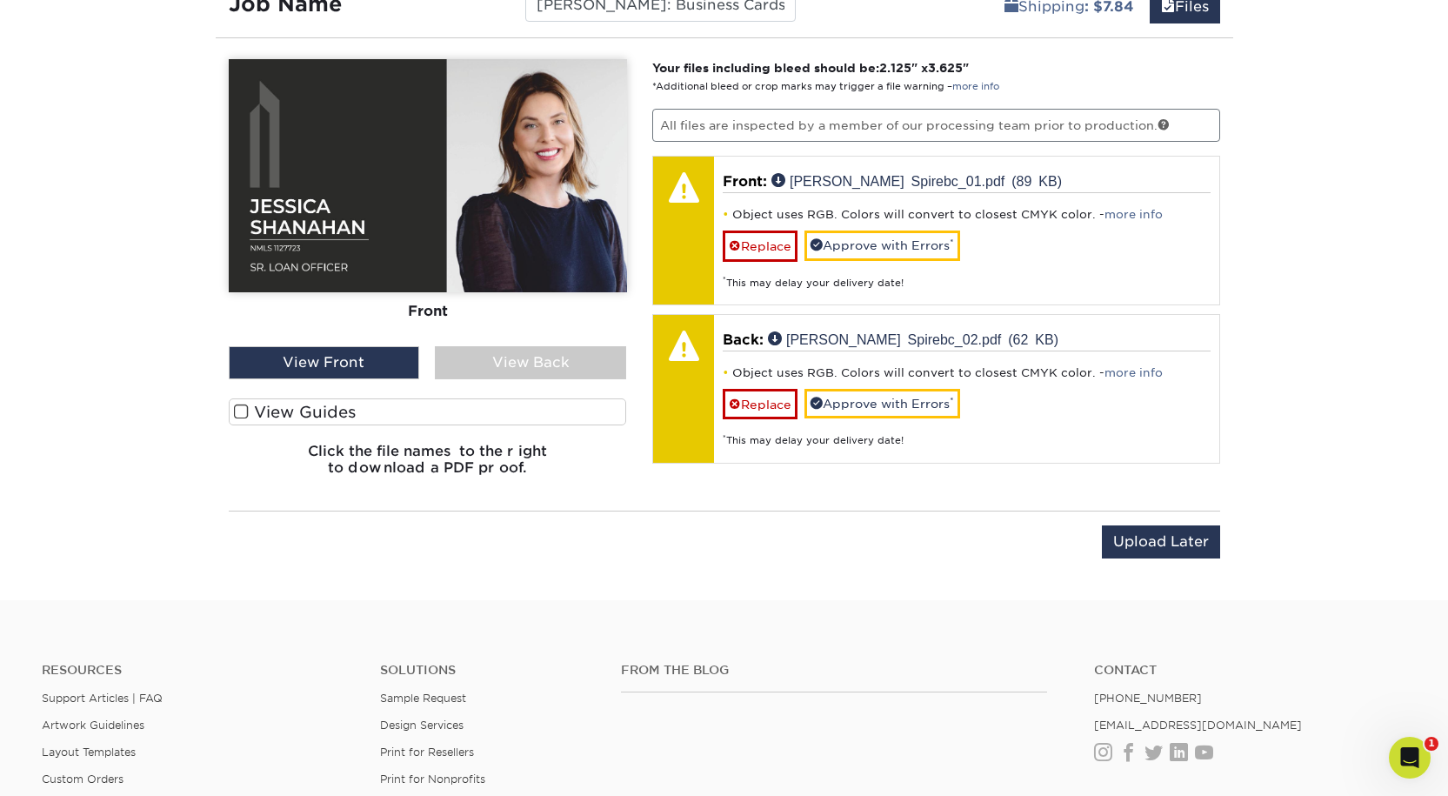
click at [568, 379] on div "View Back" at bounding box center [530, 362] width 191 height 33
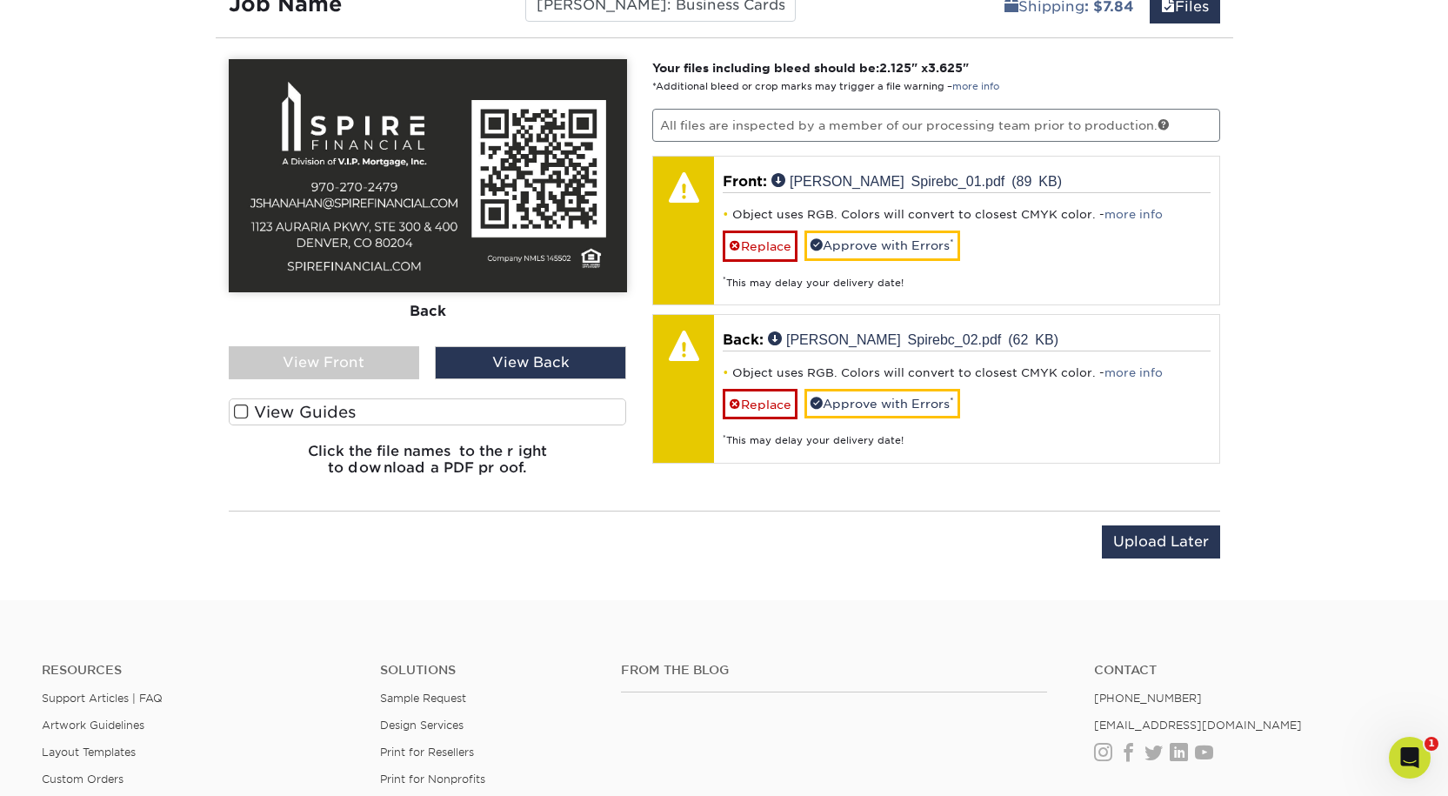
click at [357, 379] on div "View Front" at bounding box center [324, 362] width 191 height 33
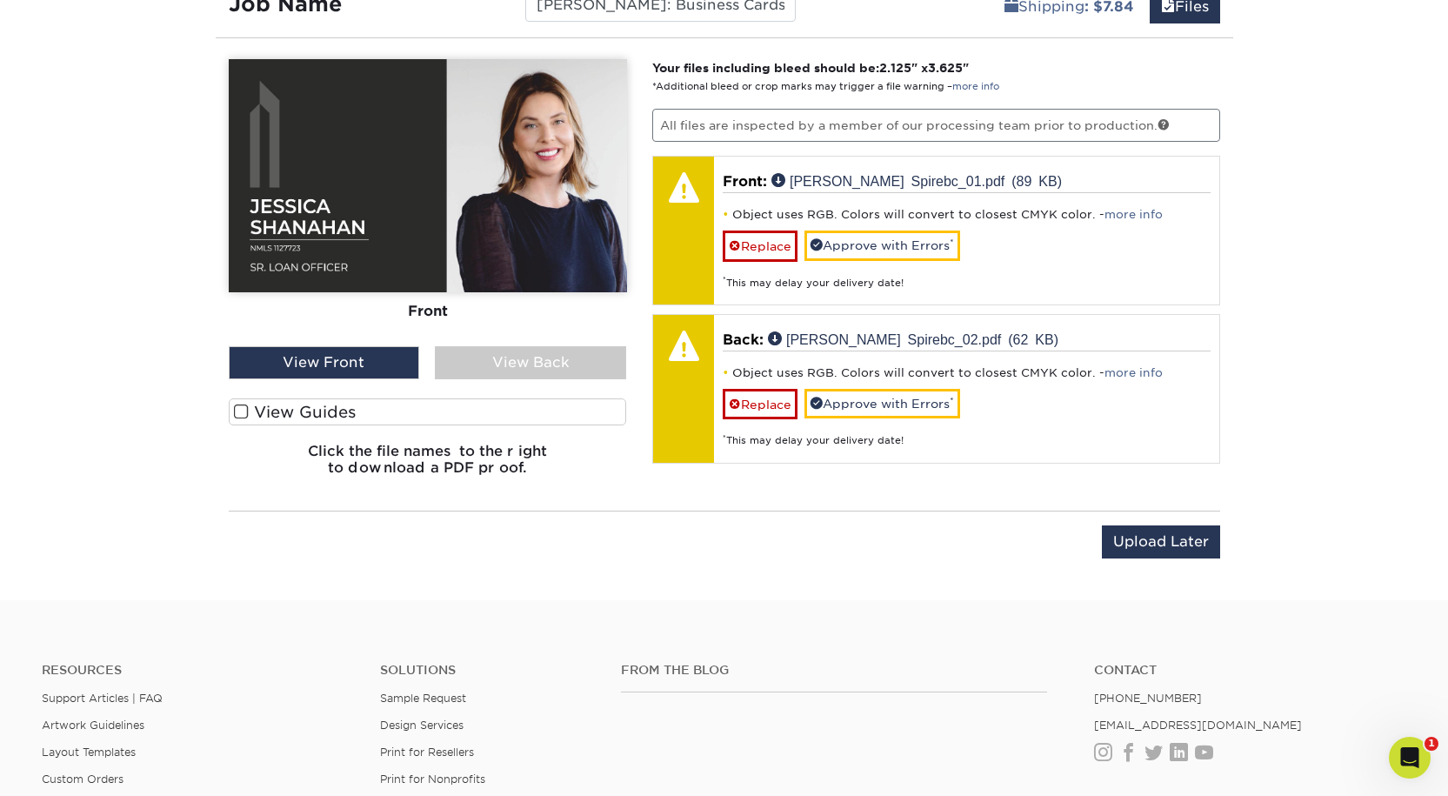
click at [569, 379] on div "View Back" at bounding box center [530, 362] width 191 height 33
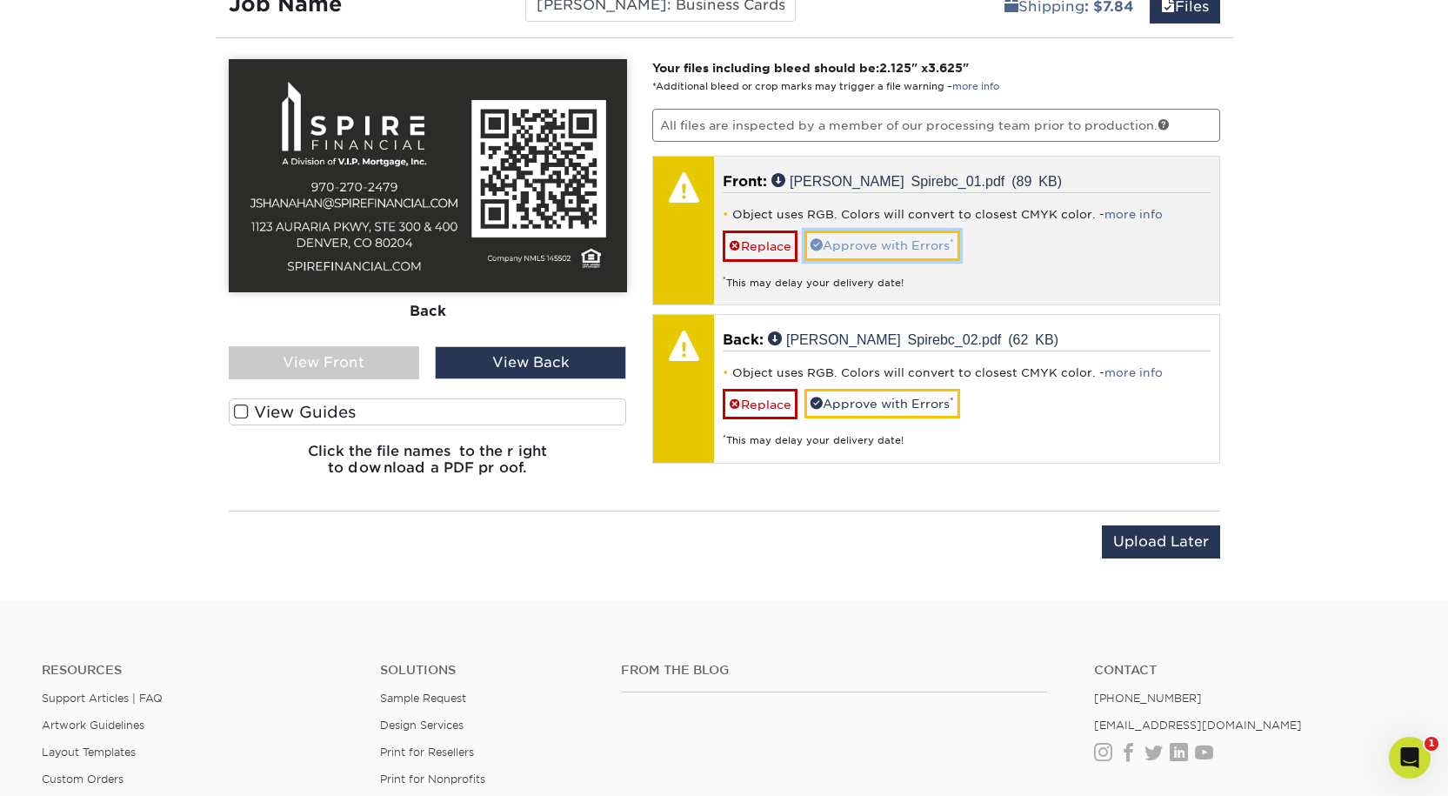
click at [938, 260] on link "Approve with Errors *" at bounding box center [883, 245] width 156 height 30
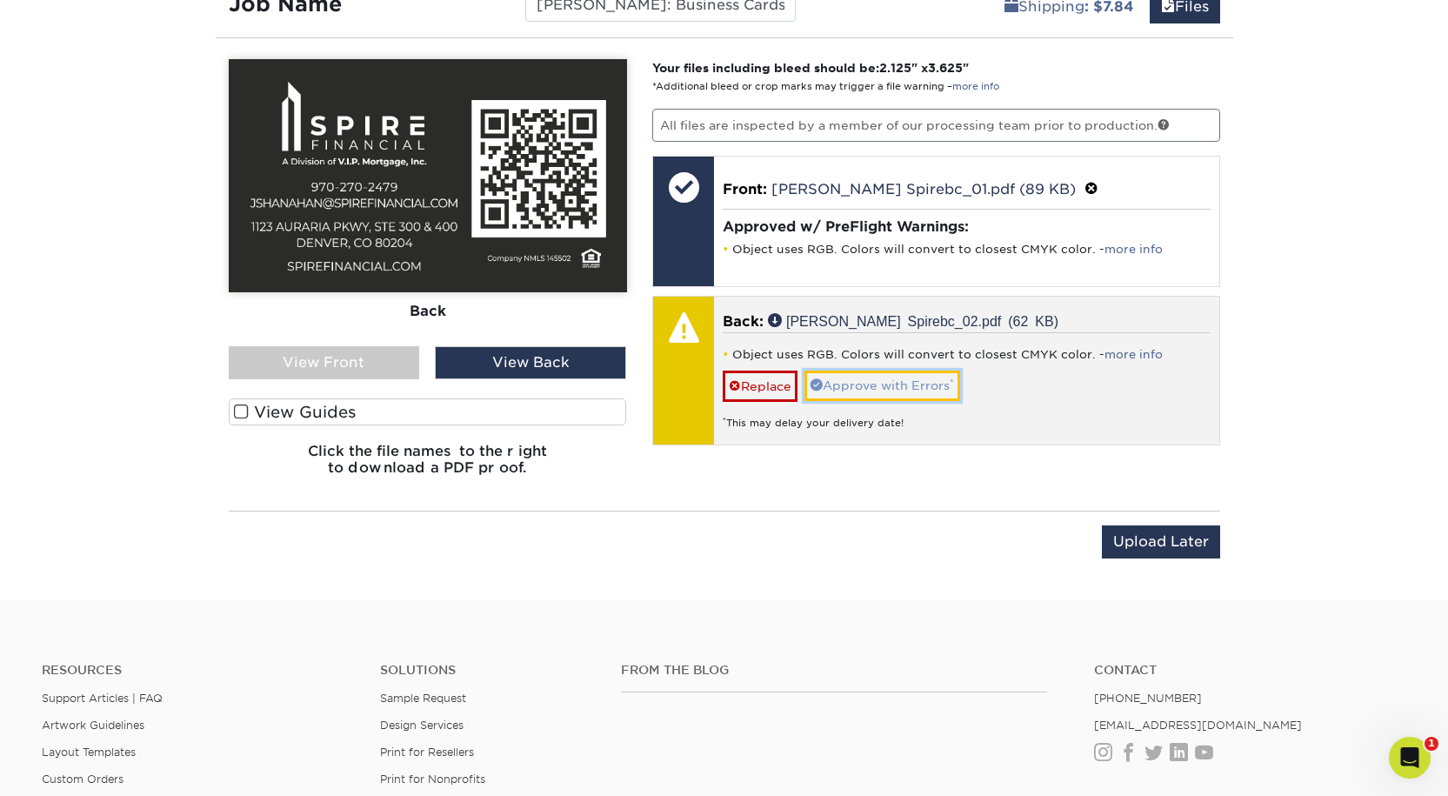
click at [918, 400] on link "Approve with Errors *" at bounding box center [883, 386] width 156 height 30
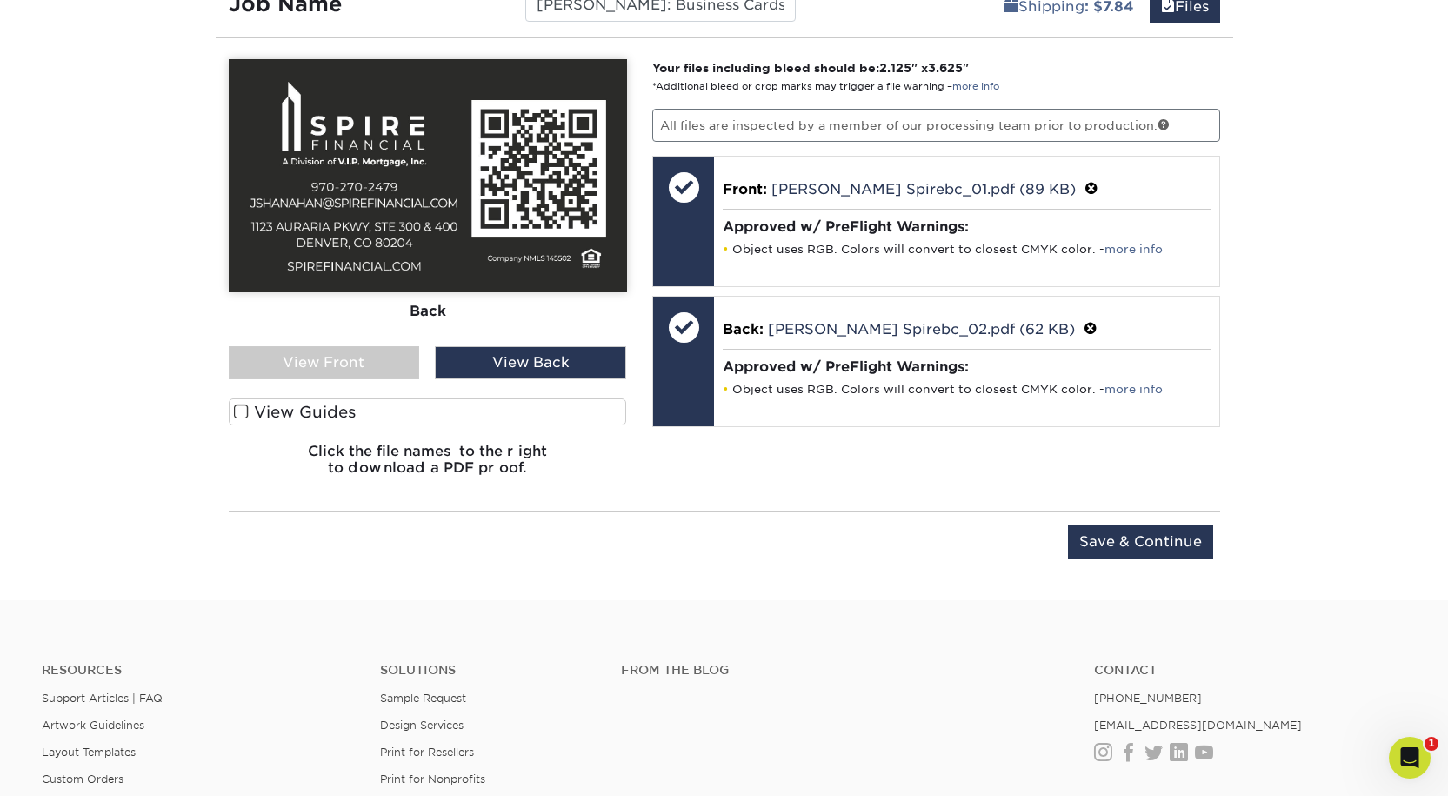
click at [1112, 558] on input "Save & Continue" at bounding box center [1140, 541] width 145 height 33
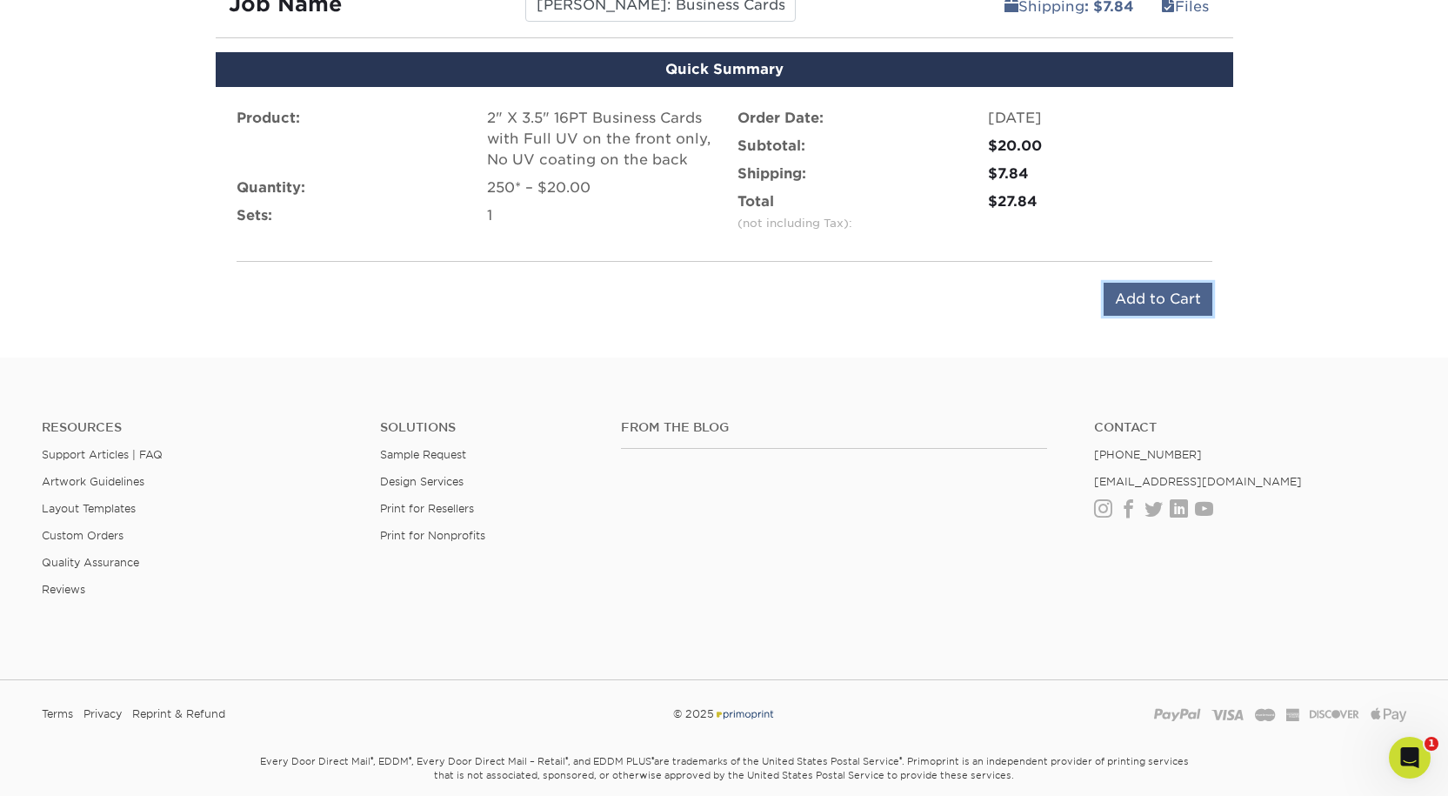
click at [1121, 316] on input "Add to Cart" at bounding box center [1158, 299] width 109 height 33
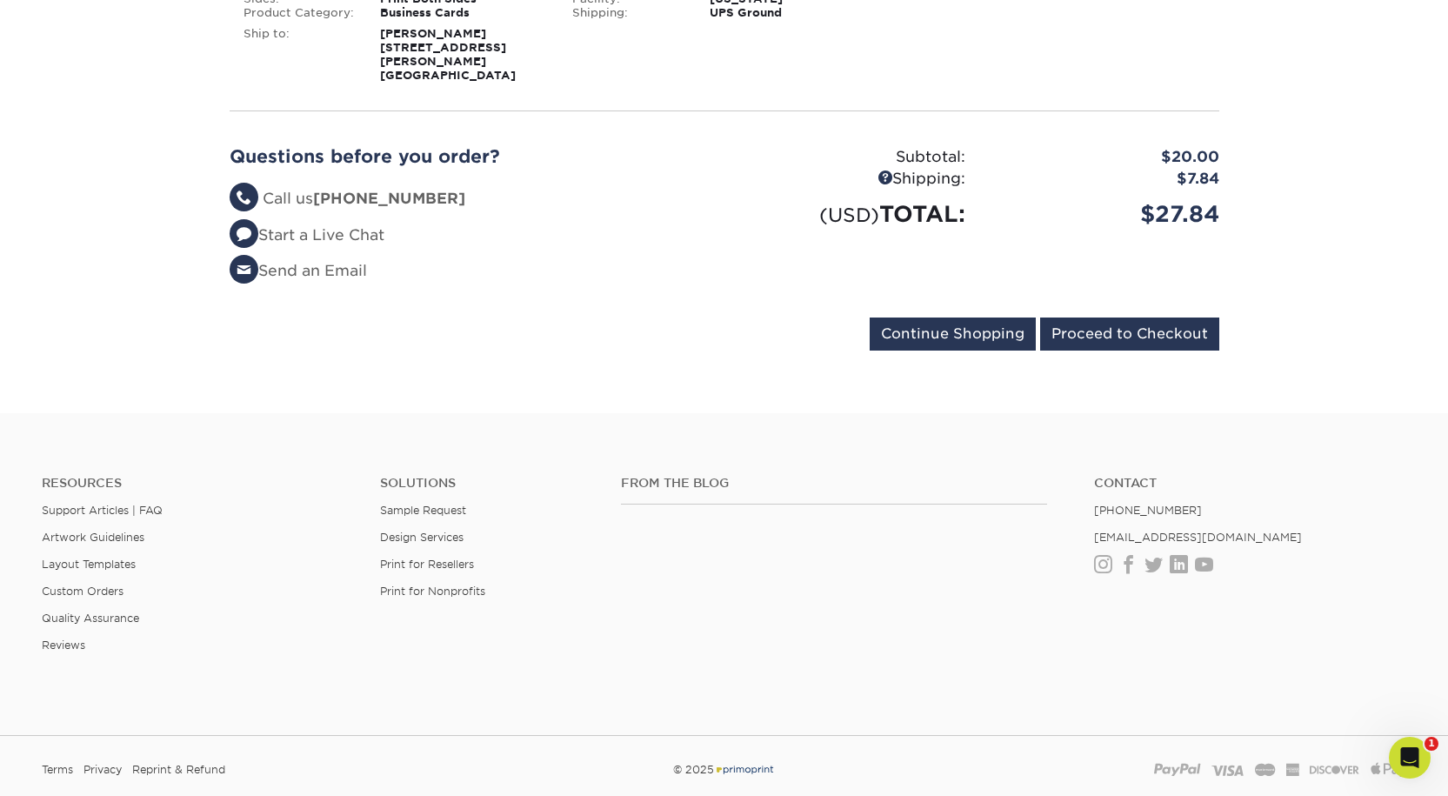
scroll to position [435, 0]
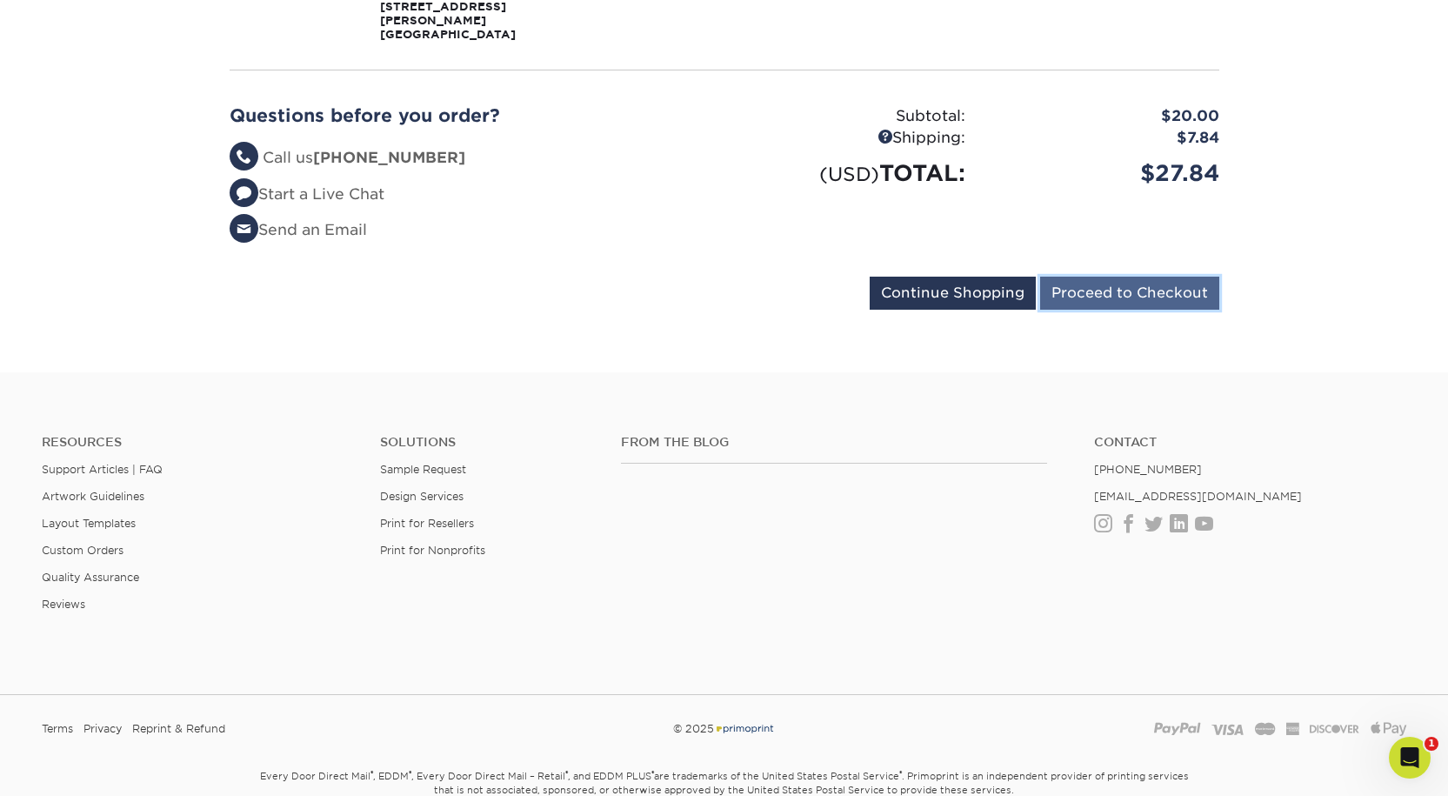
click at [1141, 310] on input "Proceed to Checkout" at bounding box center [1129, 293] width 179 height 33
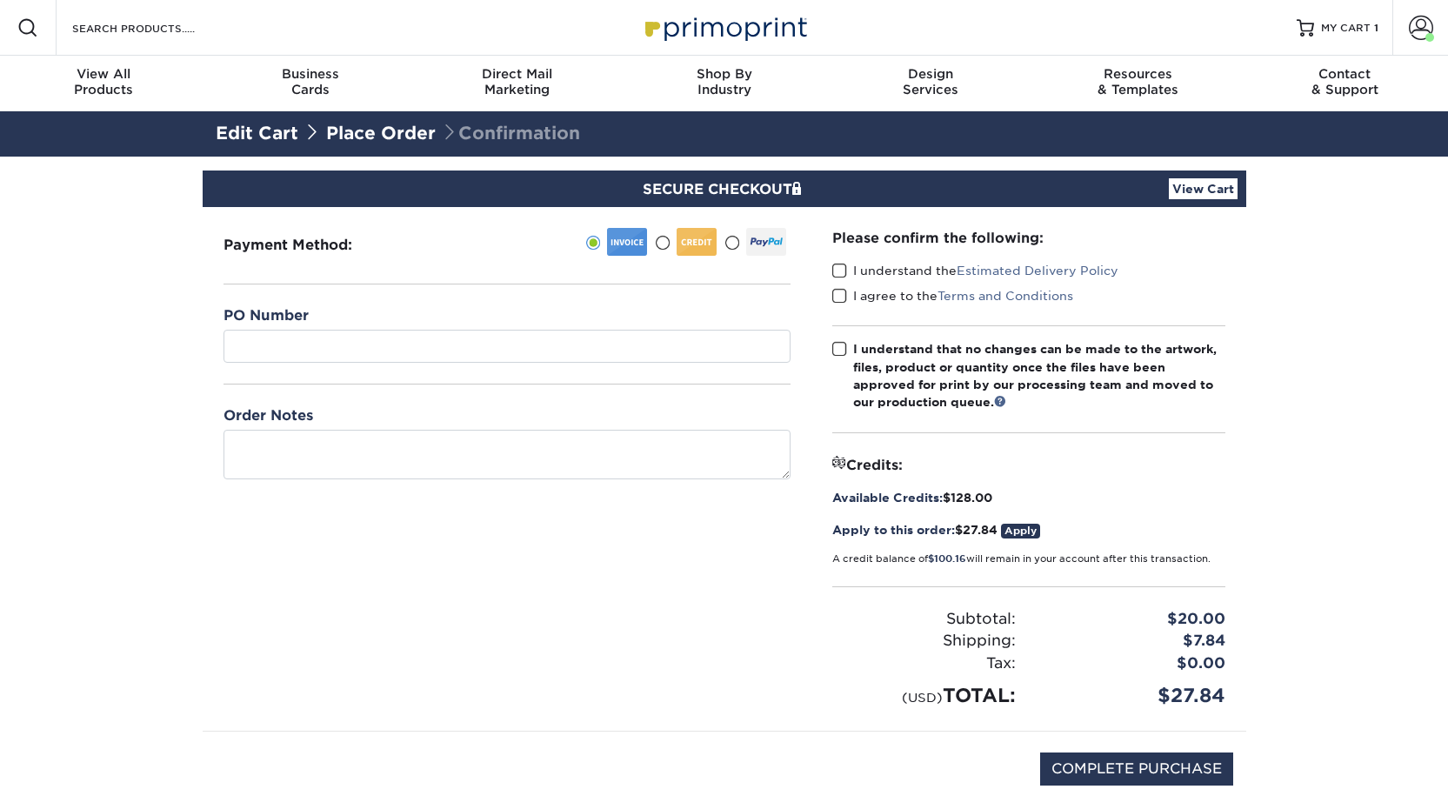
click at [843, 279] on span at bounding box center [839, 271] width 15 height 17
click at [0, 0] on input "I understand the Estimated Delivery Policy" at bounding box center [0, 0] width 0 height 0
click at [842, 304] on span at bounding box center [839, 296] width 15 height 17
click at [0, 0] on input "I agree to the Terms and Conditions" at bounding box center [0, 0] width 0 height 0
click at [842, 357] on span at bounding box center [839, 349] width 15 height 17
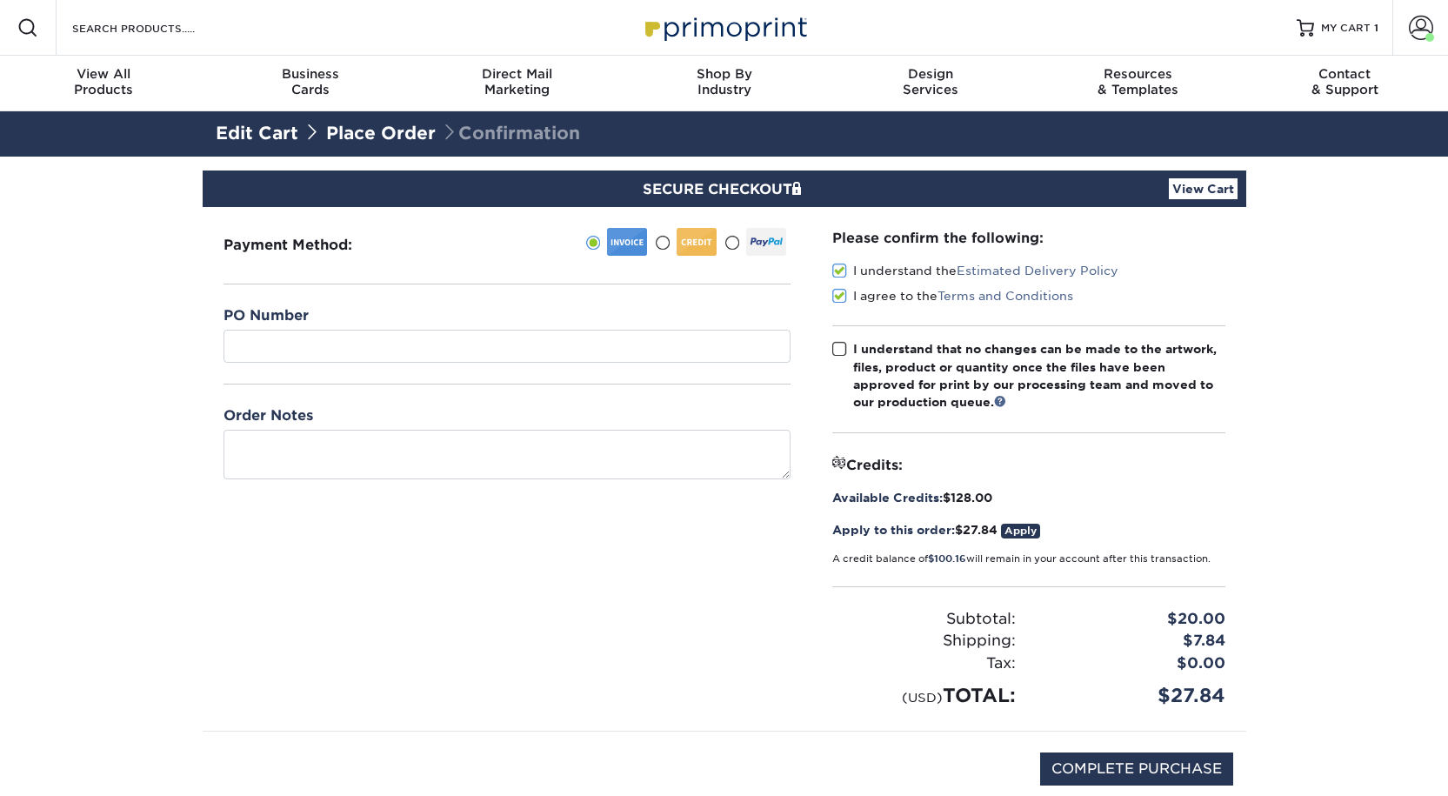
click at [0, 0] on input "I understand that no changes can be made to the artwork, files, product or quan…" at bounding box center [0, 0] width 0 height 0
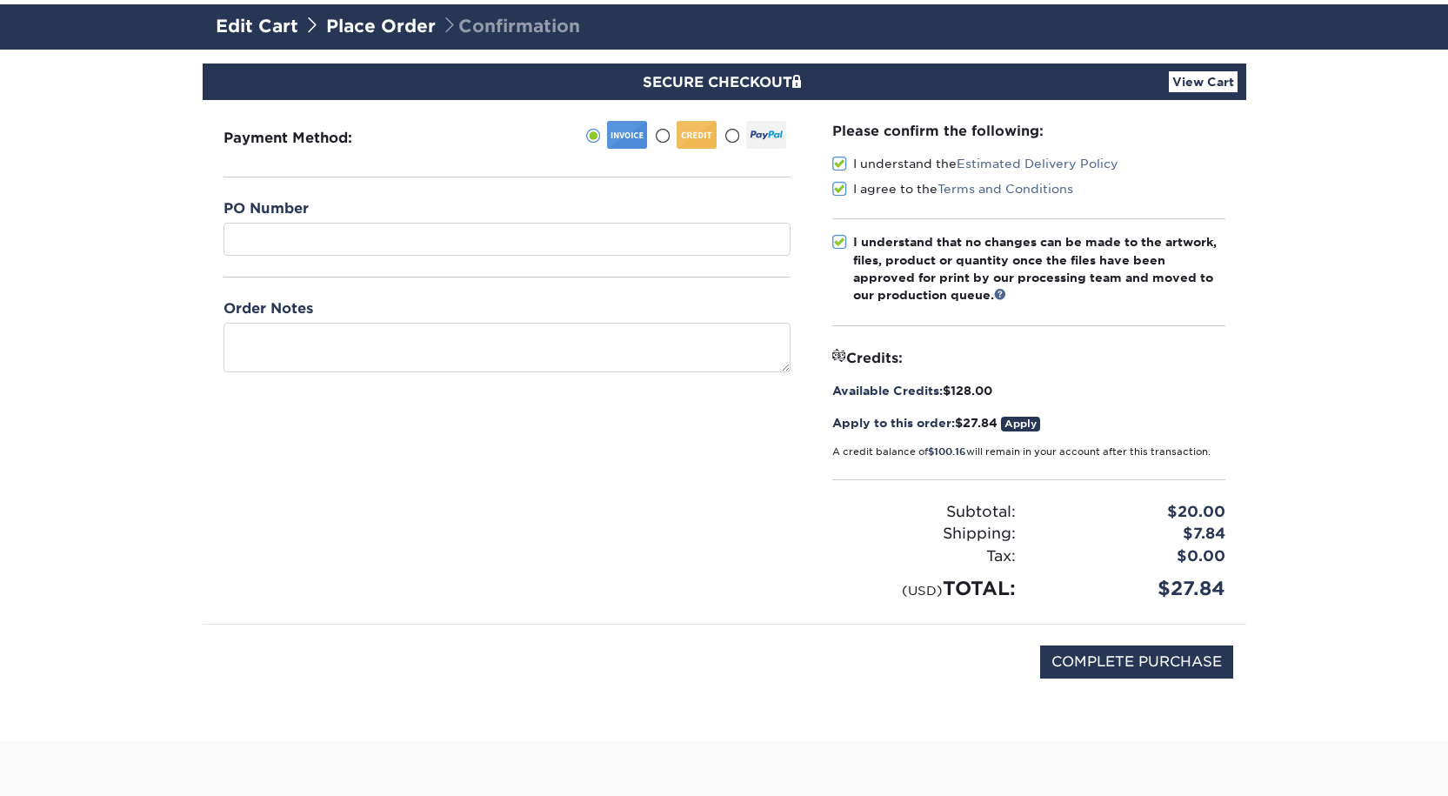
scroll to position [435, 0]
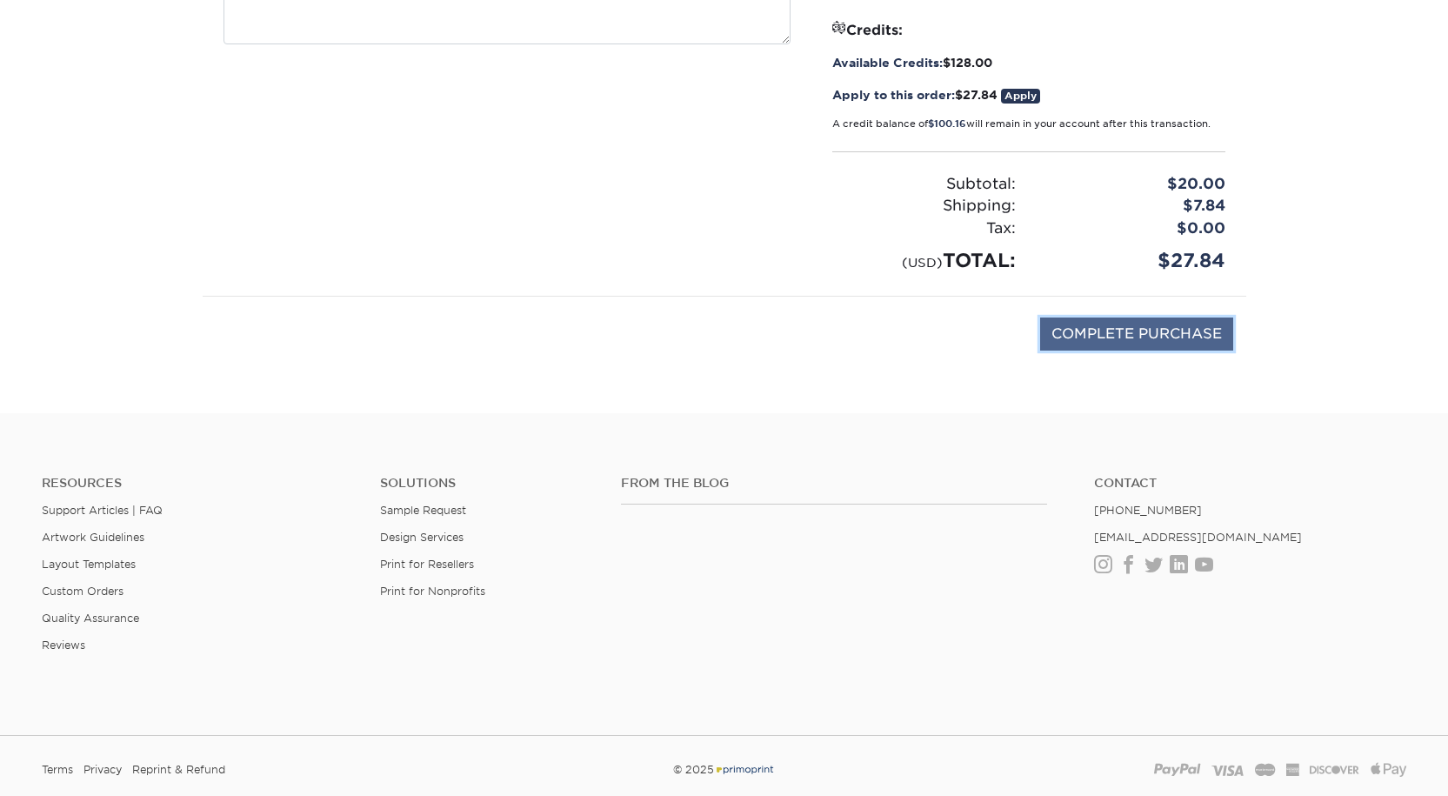
click at [1108, 351] on input "COMPLETE PURCHASE" at bounding box center [1136, 333] width 193 height 33
type input "PROCESSING, PLEASE WAIT..."
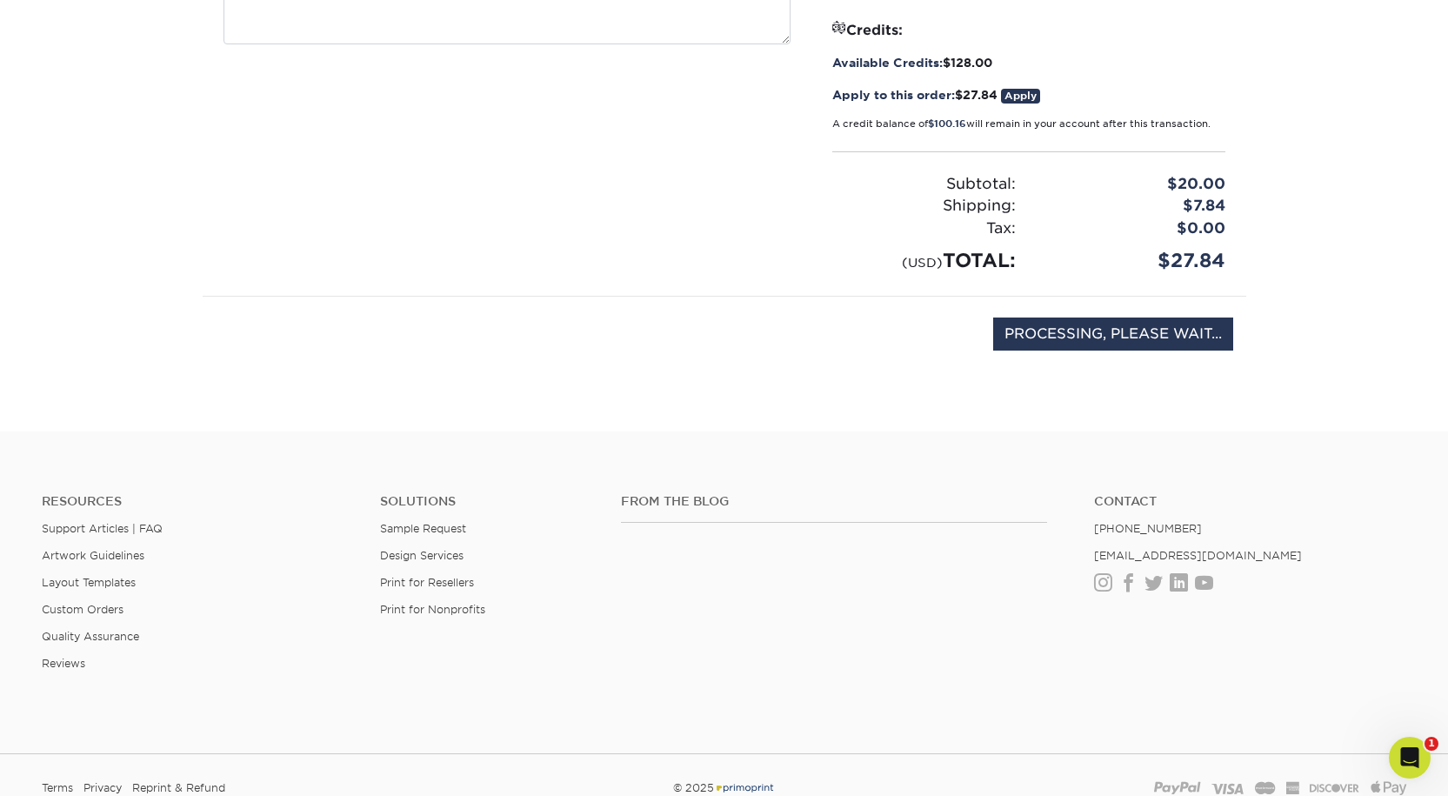
scroll to position [0, 0]
